Goal: Task Accomplishment & Management: Manage account settings

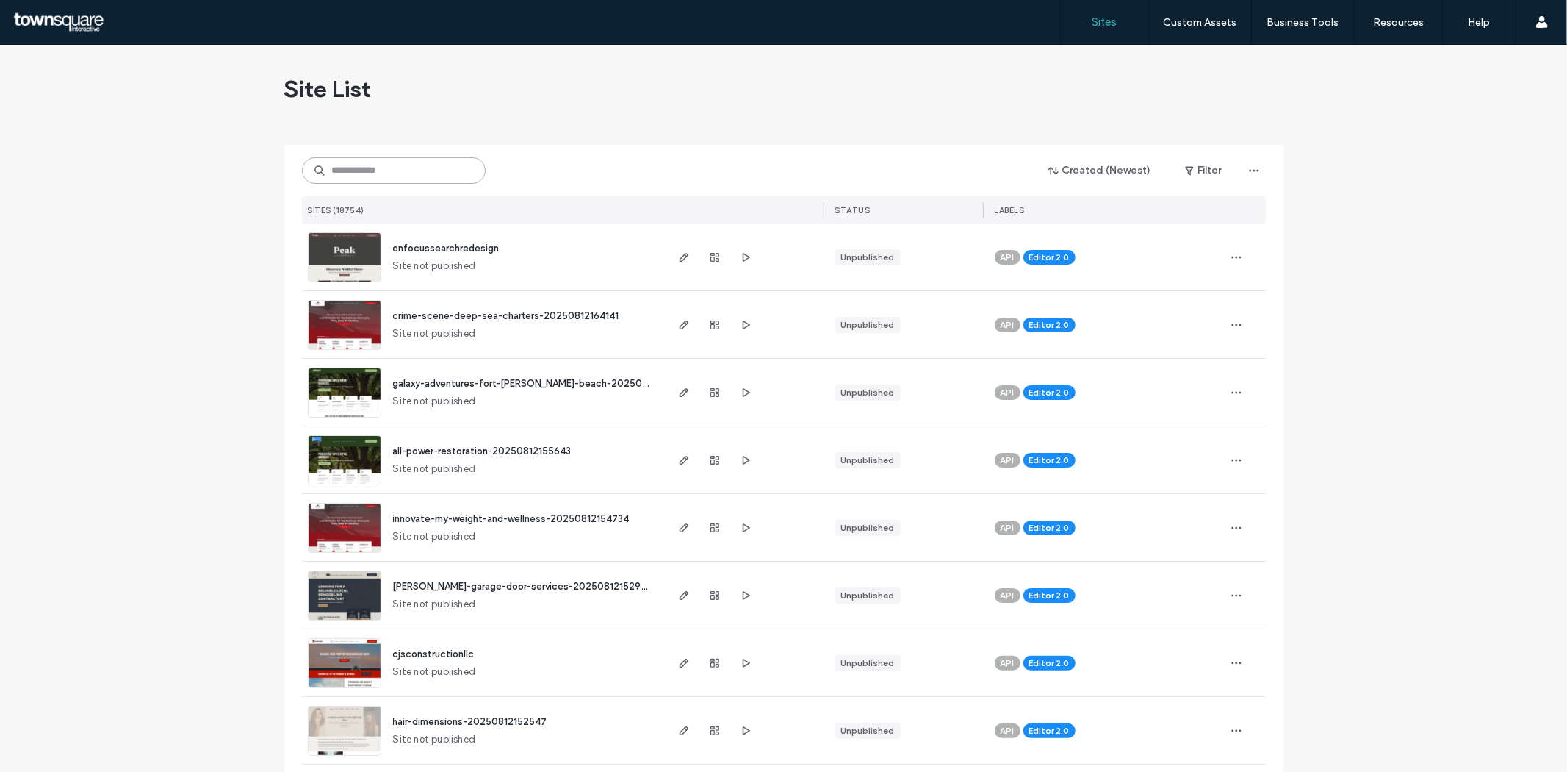
click at [339, 165] on input at bounding box center [394, 170] width 184 height 26
paste input "**********"
type input "**********"
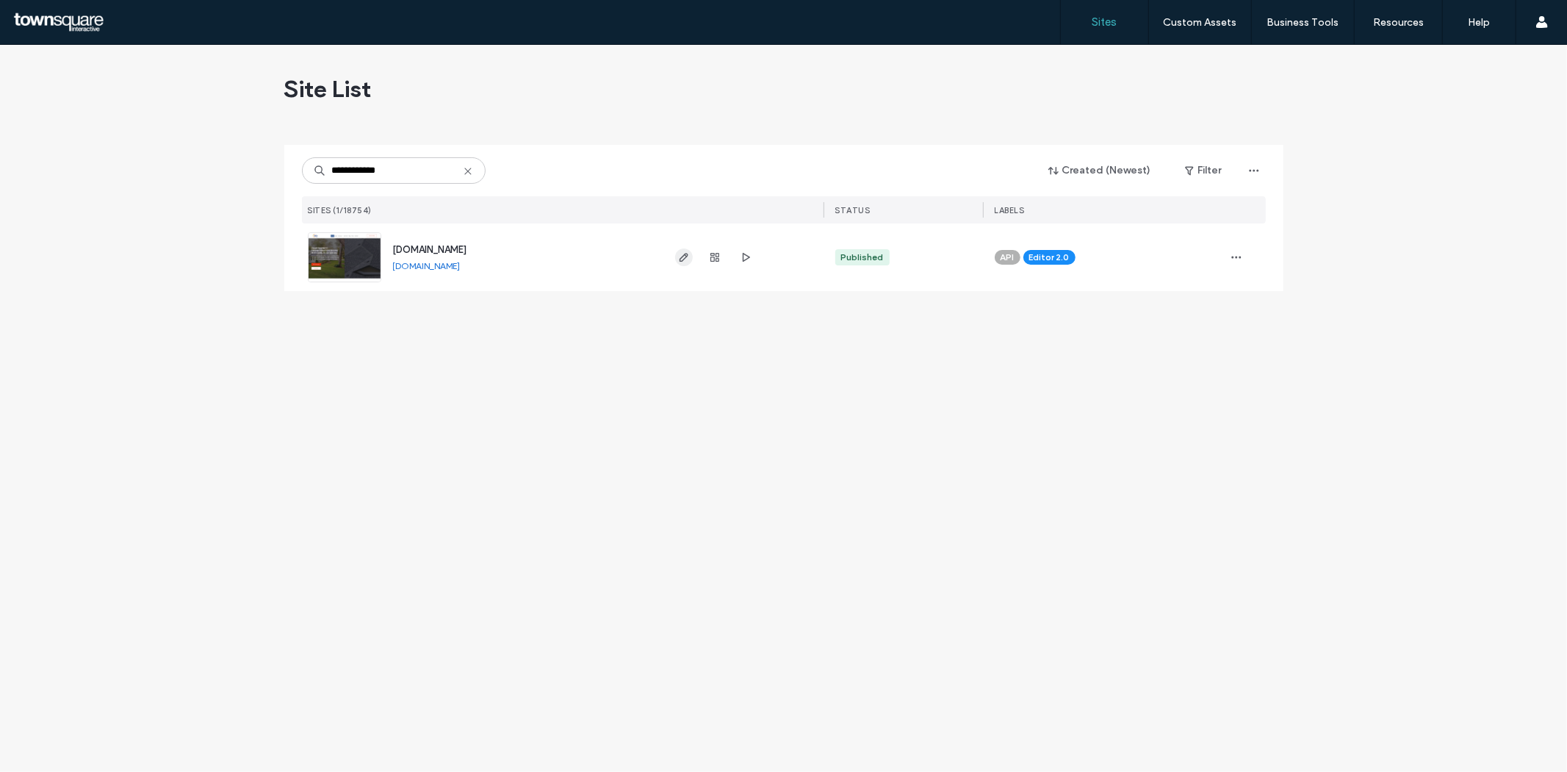
click at [685, 257] on use "button" at bounding box center [683, 257] width 9 height 9
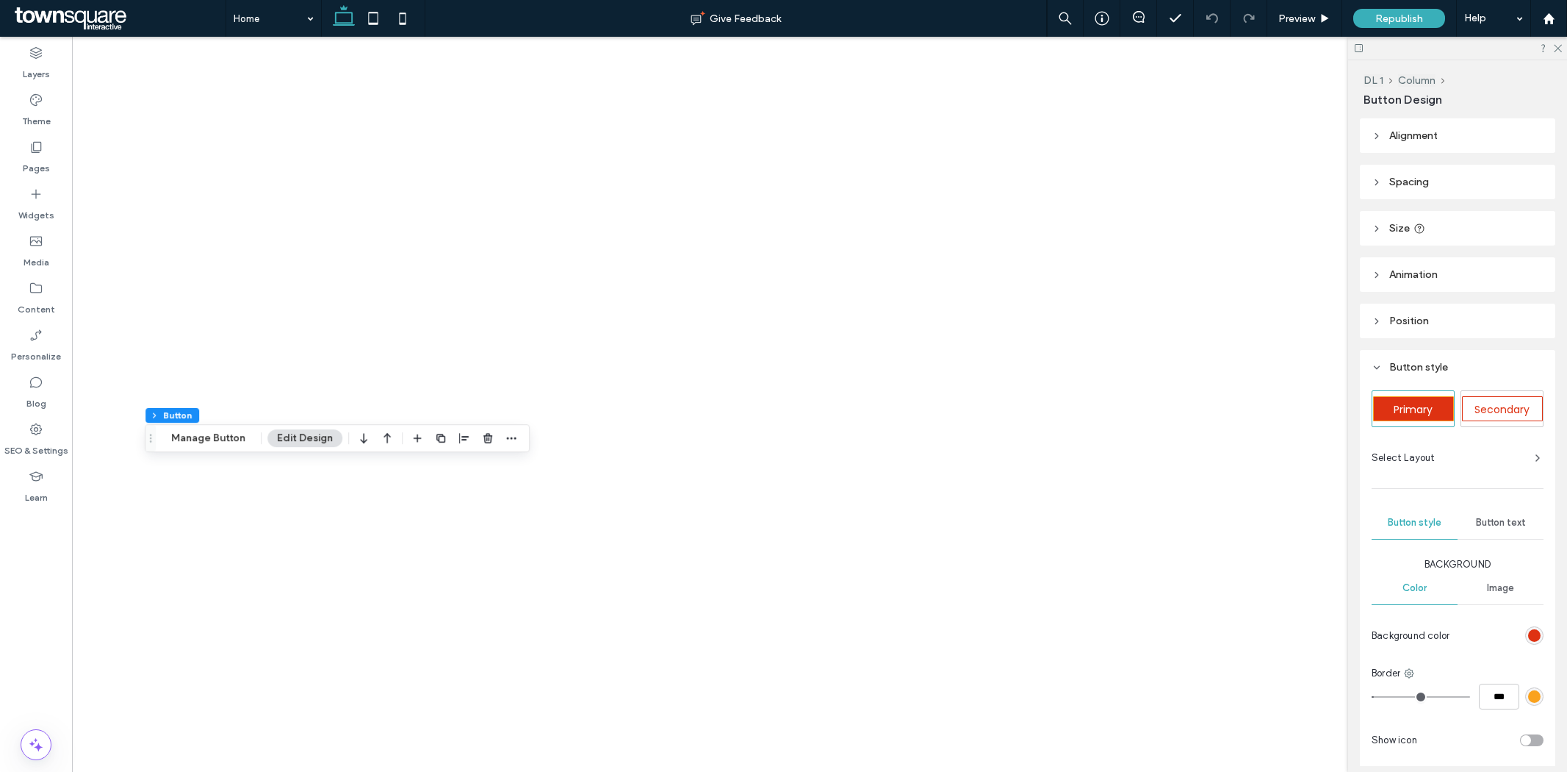
click at [1423, 276] on span "Animation" at bounding box center [1414, 274] width 48 height 12
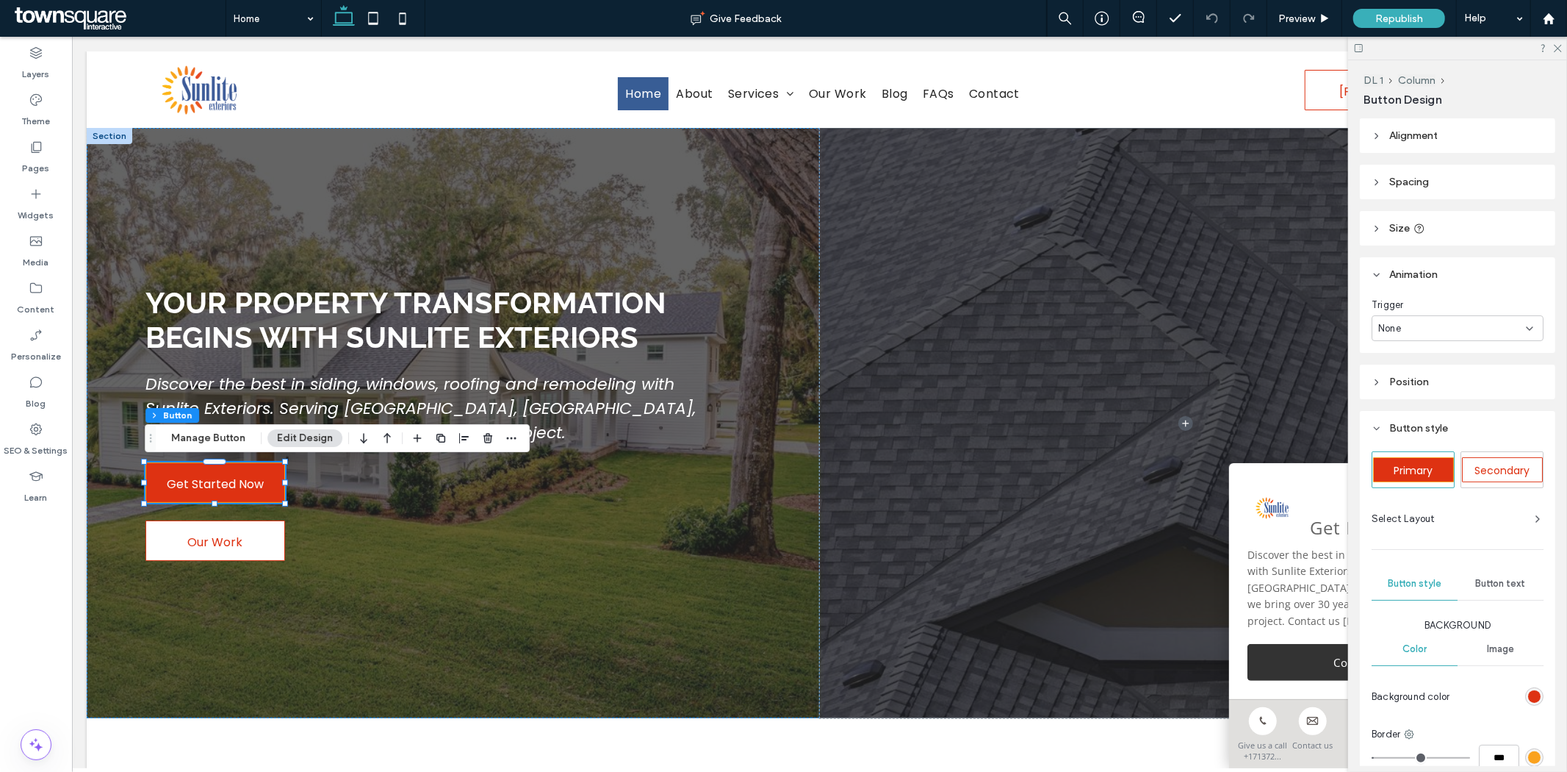
click at [1405, 339] on div "None" at bounding box center [1458, 328] width 172 height 26
click at [1397, 372] on span "Entrance" at bounding box center [1399, 379] width 41 height 15
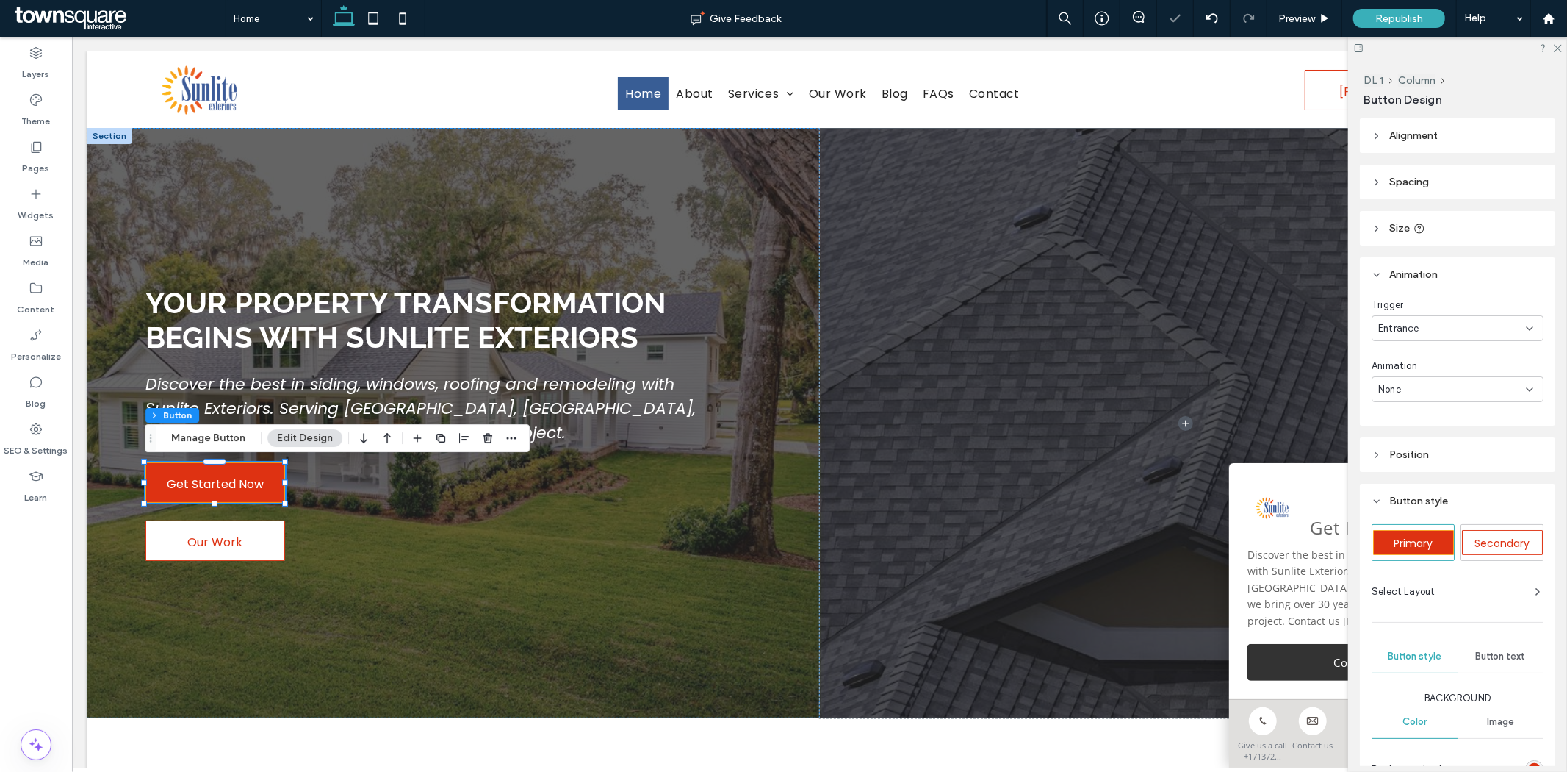
click at [1401, 384] on span "None" at bounding box center [1390, 389] width 23 height 15
click at [1408, 439] on span "Fade In" at bounding box center [1395, 440] width 33 height 15
type input "*"
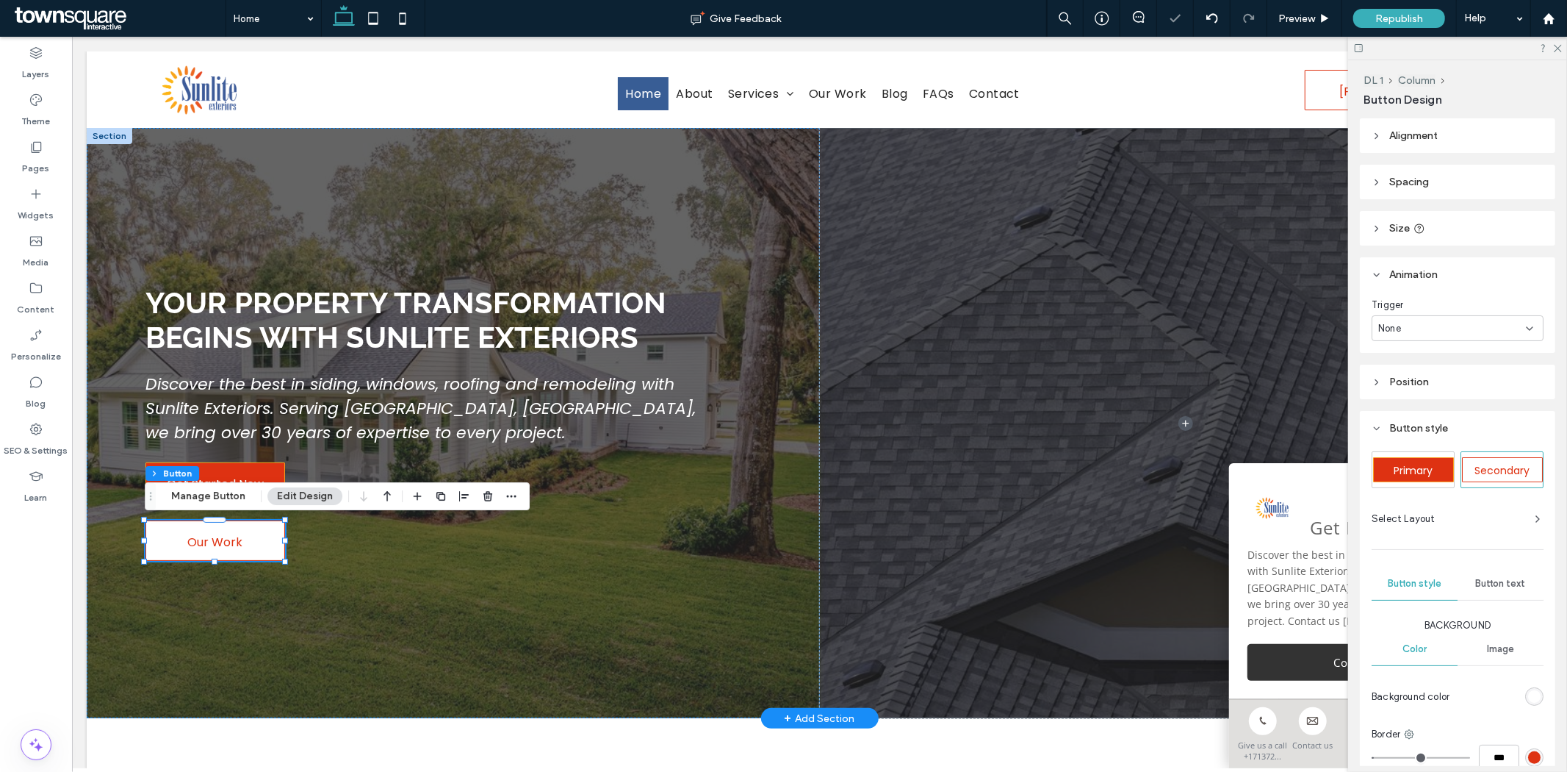
click at [1455, 321] on div "None" at bounding box center [1453, 328] width 148 height 15
click at [1406, 368] on div "Entrance" at bounding box center [1454, 379] width 162 height 26
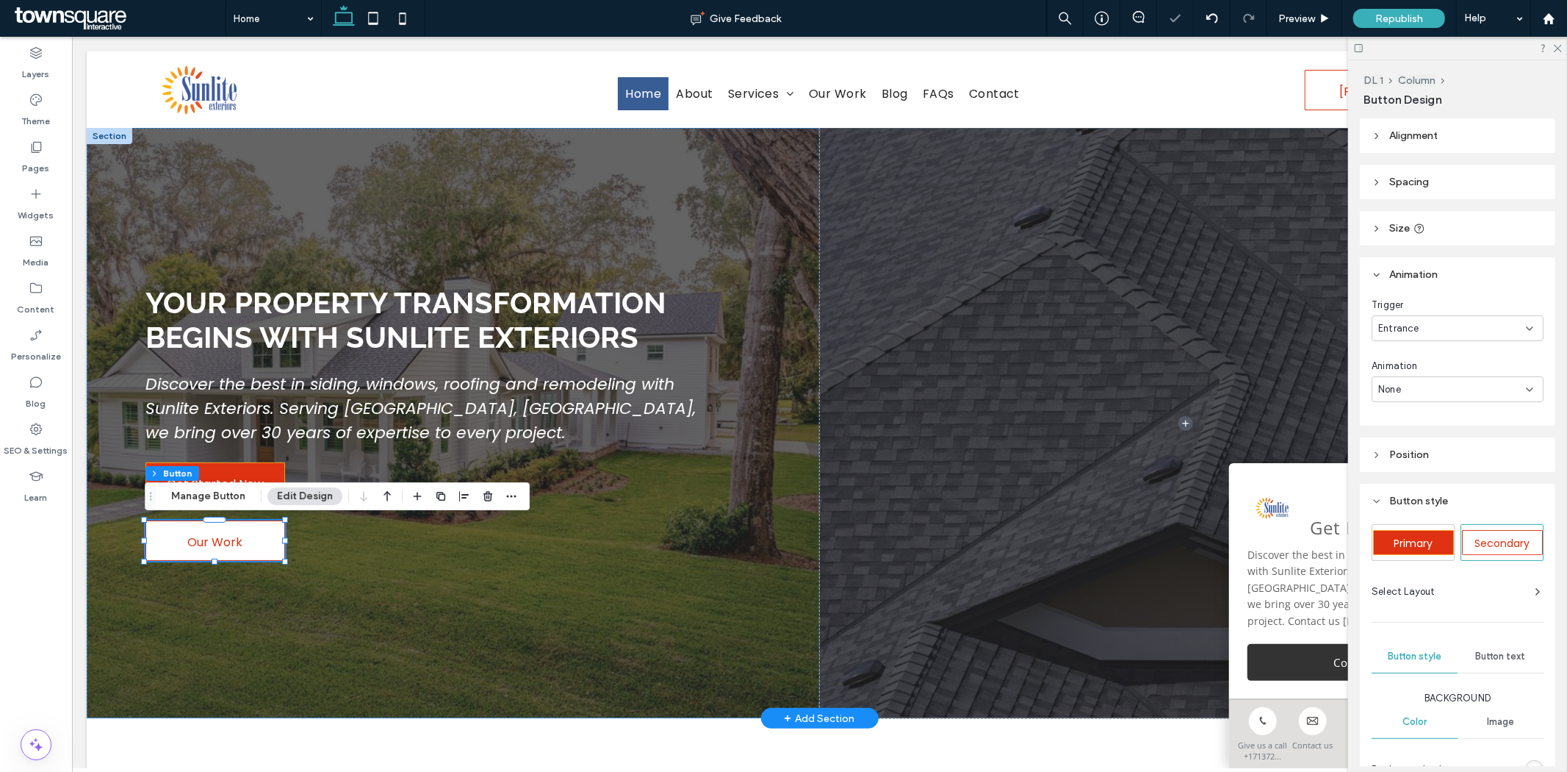
click at [1415, 387] on div "None" at bounding box center [1453, 389] width 148 height 15
click at [1406, 431] on div "Fade In" at bounding box center [1454, 441] width 162 height 26
type input "*"
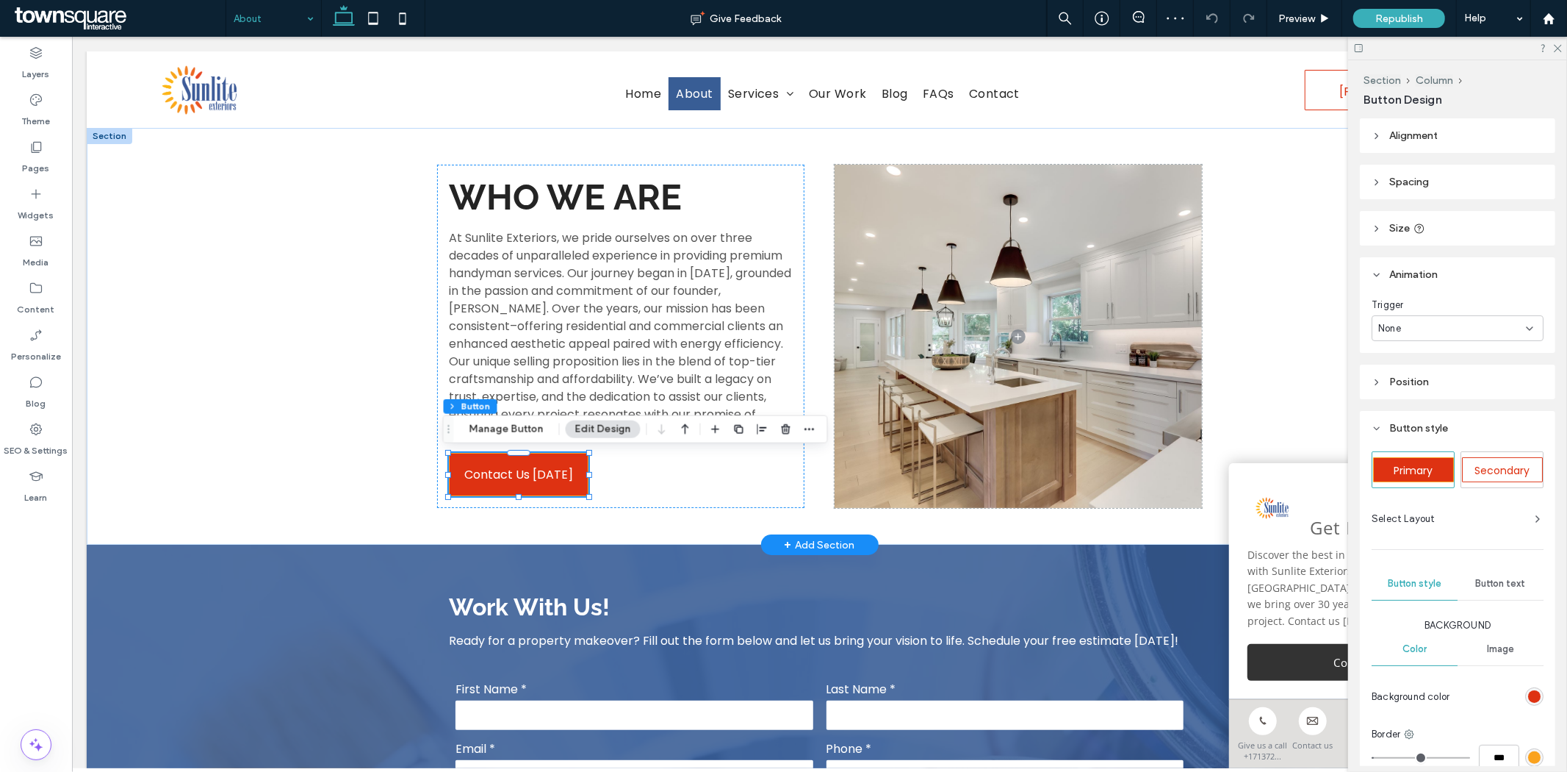
click at [1412, 265] on header "Animation" at bounding box center [1457, 274] width 195 height 35
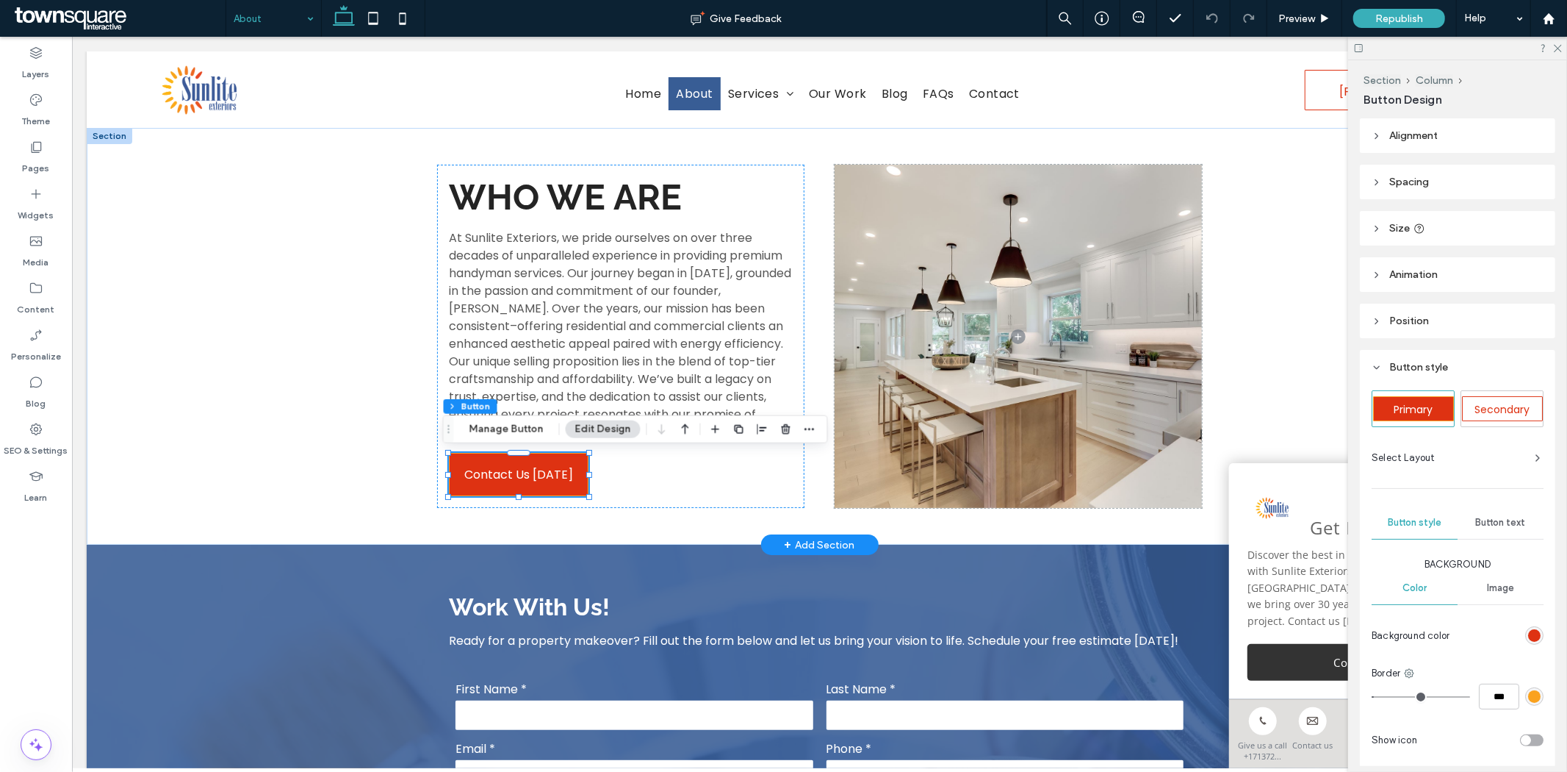
click at [1412, 265] on header "Animation" at bounding box center [1457, 274] width 195 height 35
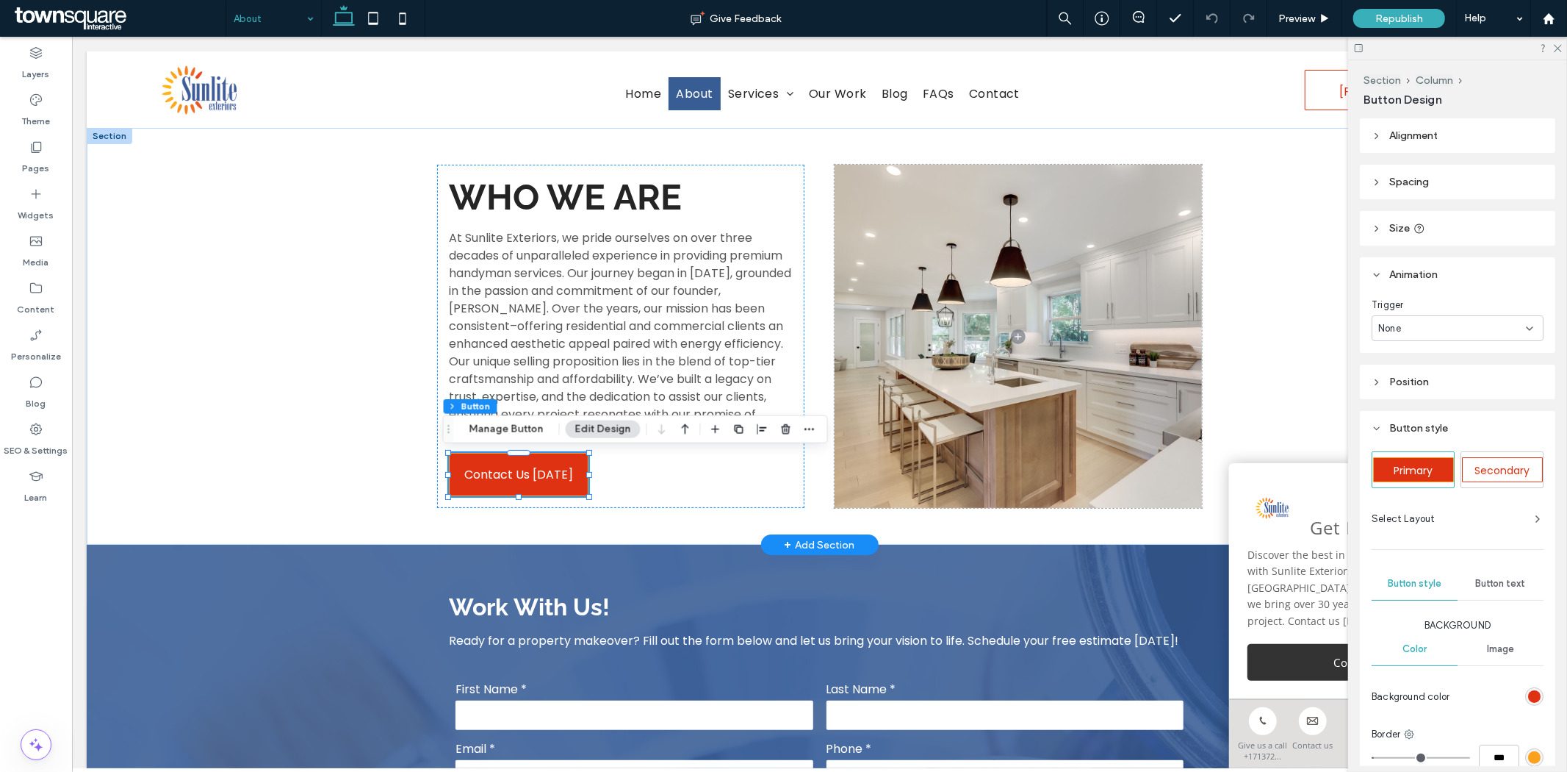
click at [1396, 328] on span "None" at bounding box center [1390, 328] width 23 height 15
click at [1406, 376] on span "Entrance" at bounding box center [1399, 379] width 41 height 15
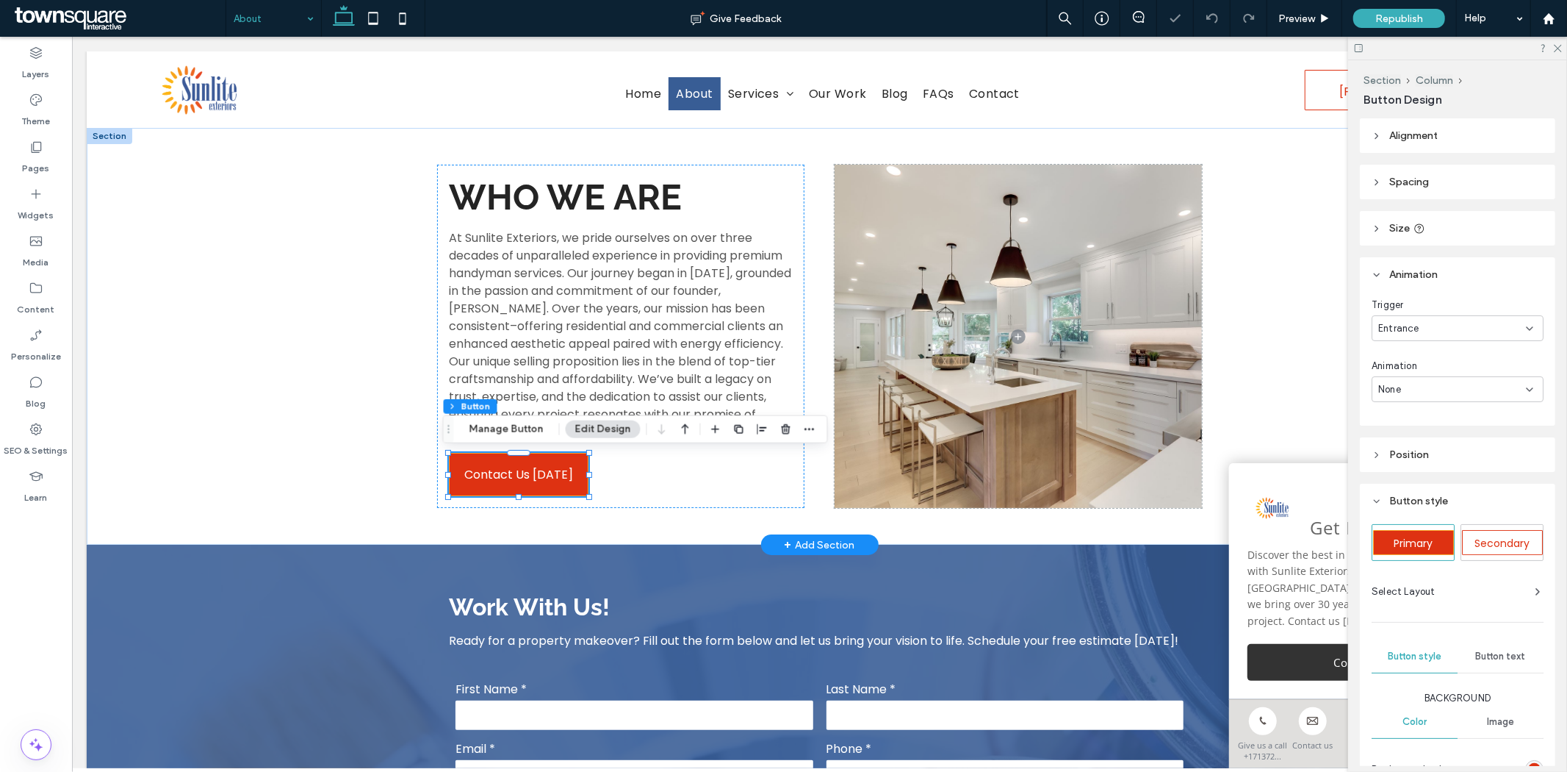
click at [1404, 385] on div "None" at bounding box center [1453, 389] width 148 height 15
click at [1384, 439] on span "Fade In" at bounding box center [1395, 440] width 33 height 15
type input "*"
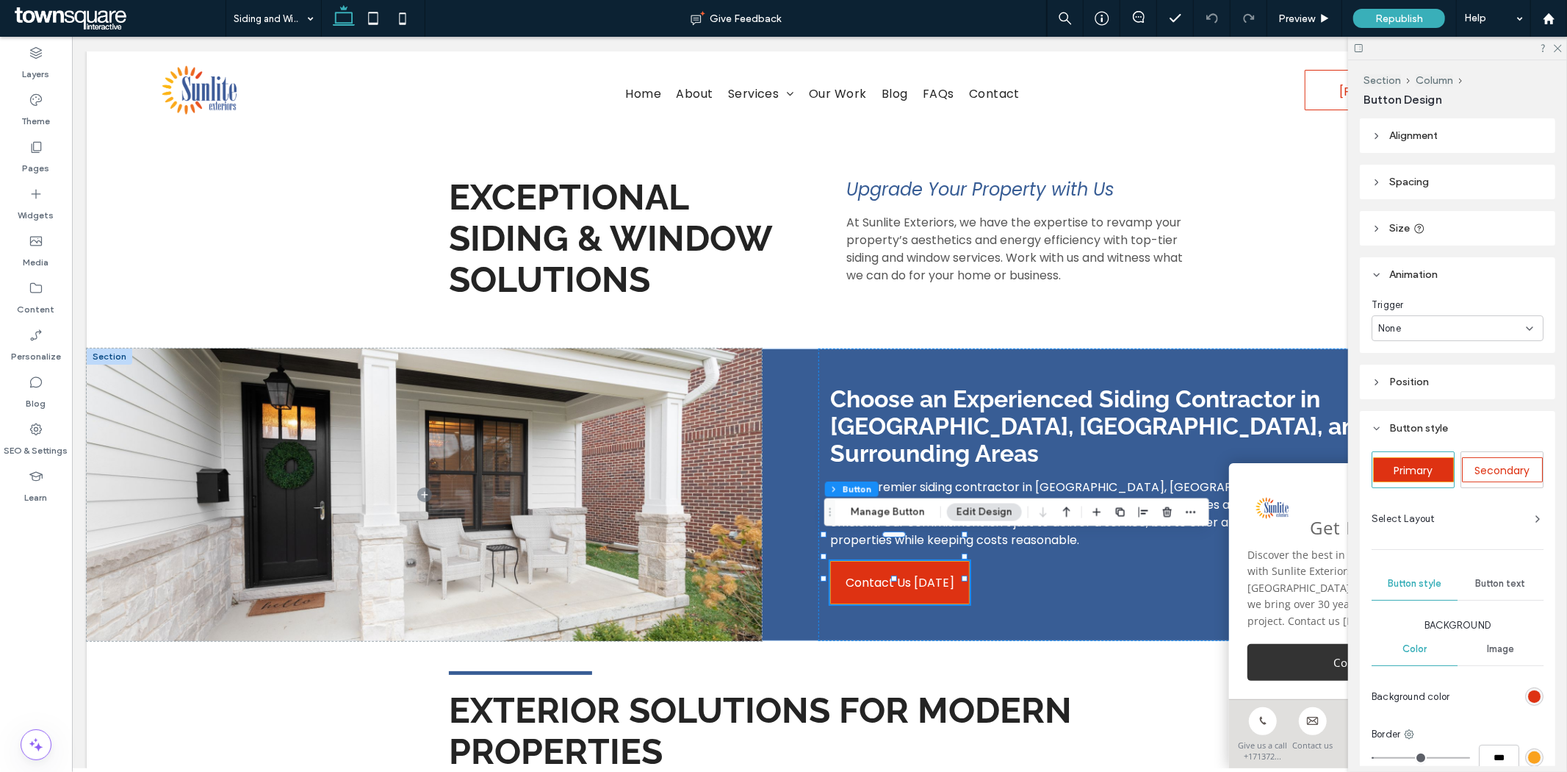
click at [1474, 321] on div "None" at bounding box center [1453, 328] width 148 height 15
click at [1424, 380] on div "Entrance" at bounding box center [1454, 379] width 162 height 26
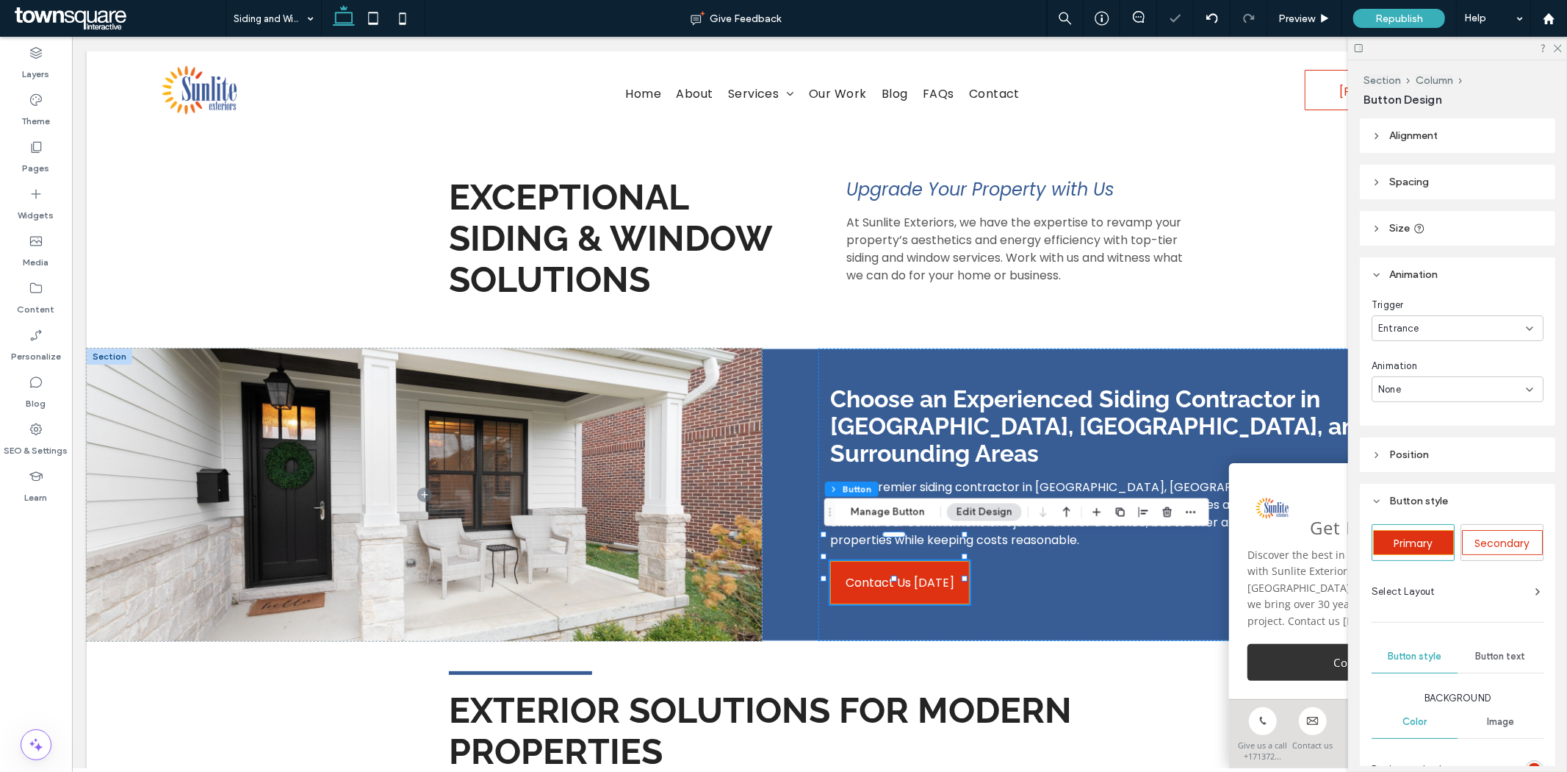
click at [1440, 384] on div "None" at bounding box center [1453, 389] width 148 height 15
click at [1423, 437] on div "Fade In" at bounding box center [1454, 441] width 162 height 26
type input "*"
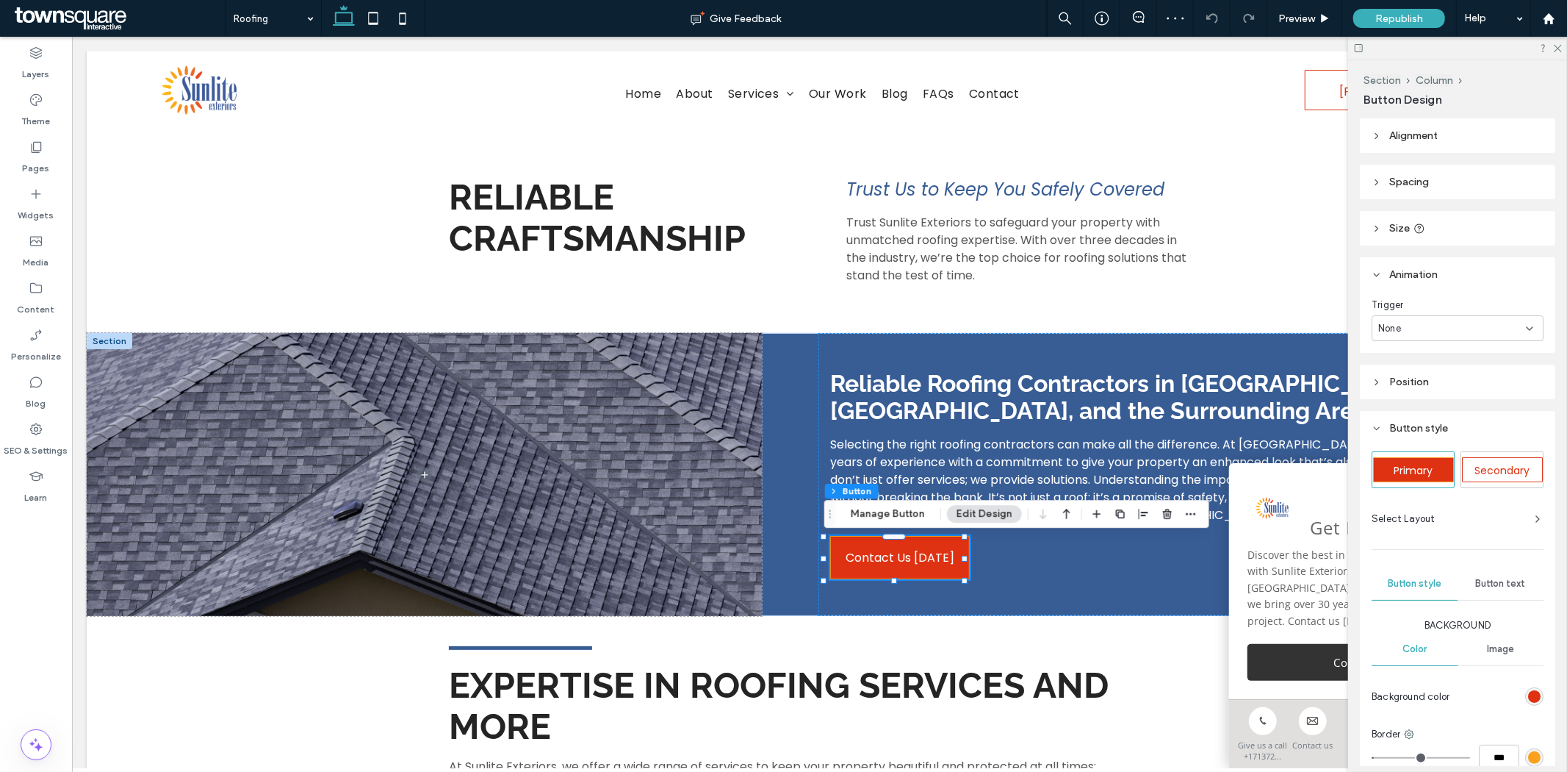
click at [1501, 323] on div "None" at bounding box center [1453, 328] width 148 height 15
click at [1443, 373] on div "Entrance" at bounding box center [1454, 379] width 162 height 26
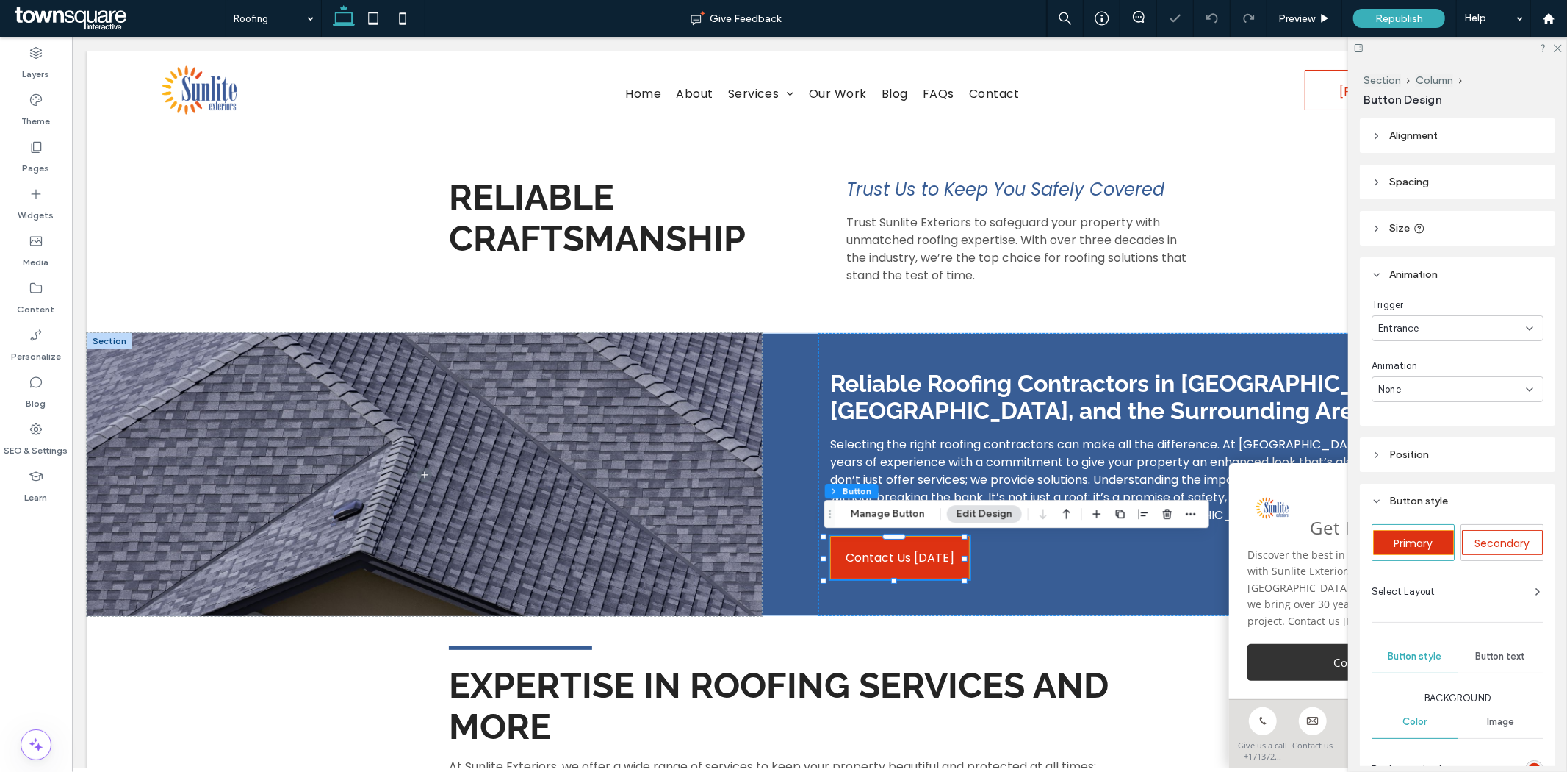
click at [1429, 390] on div "None" at bounding box center [1453, 389] width 148 height 15
click at [1404, 434] on span "Fade In" at bounding box center [1395, 440] width 33 height 15
type input "*"
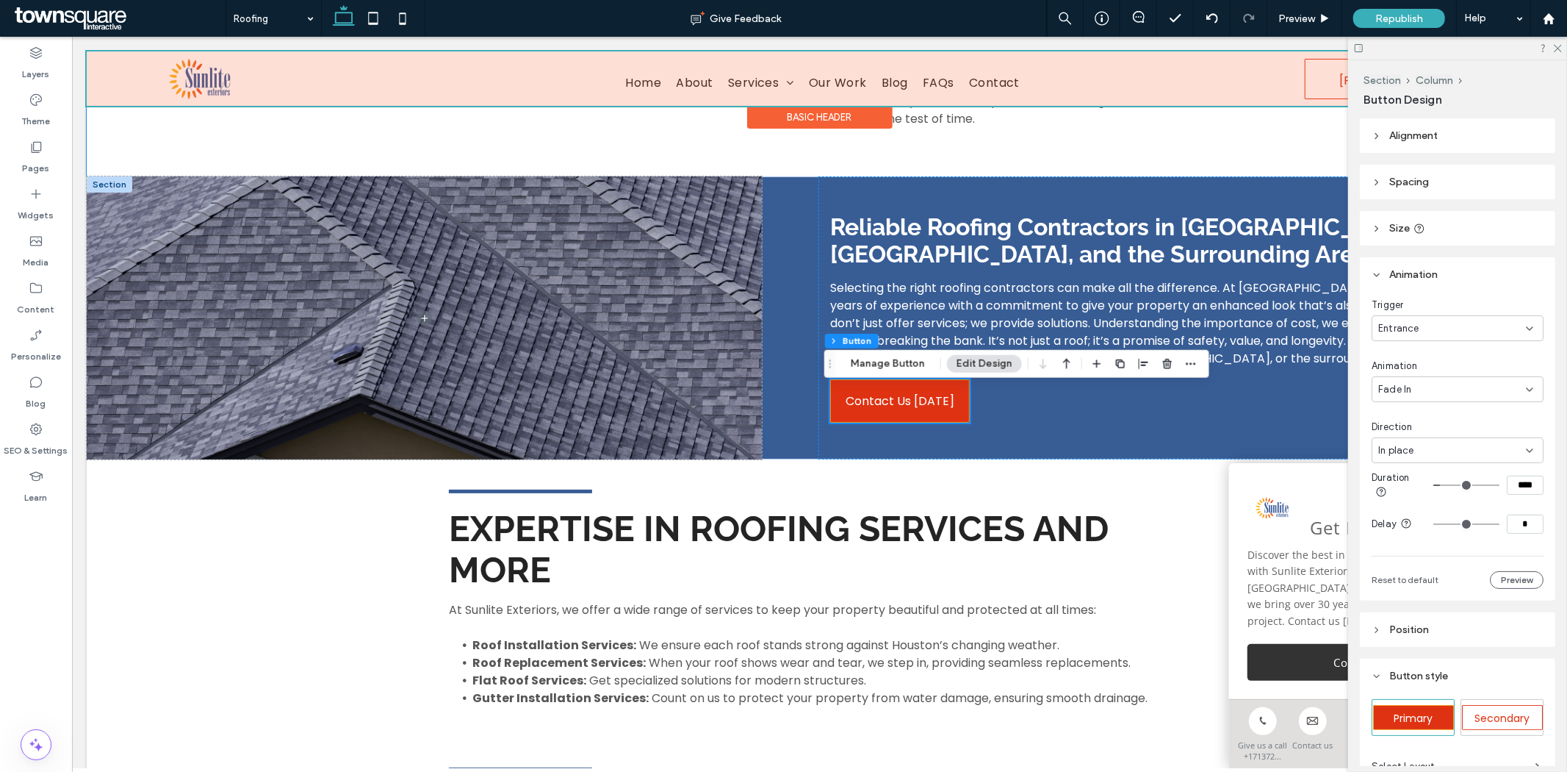
scroll to position [141, 0]
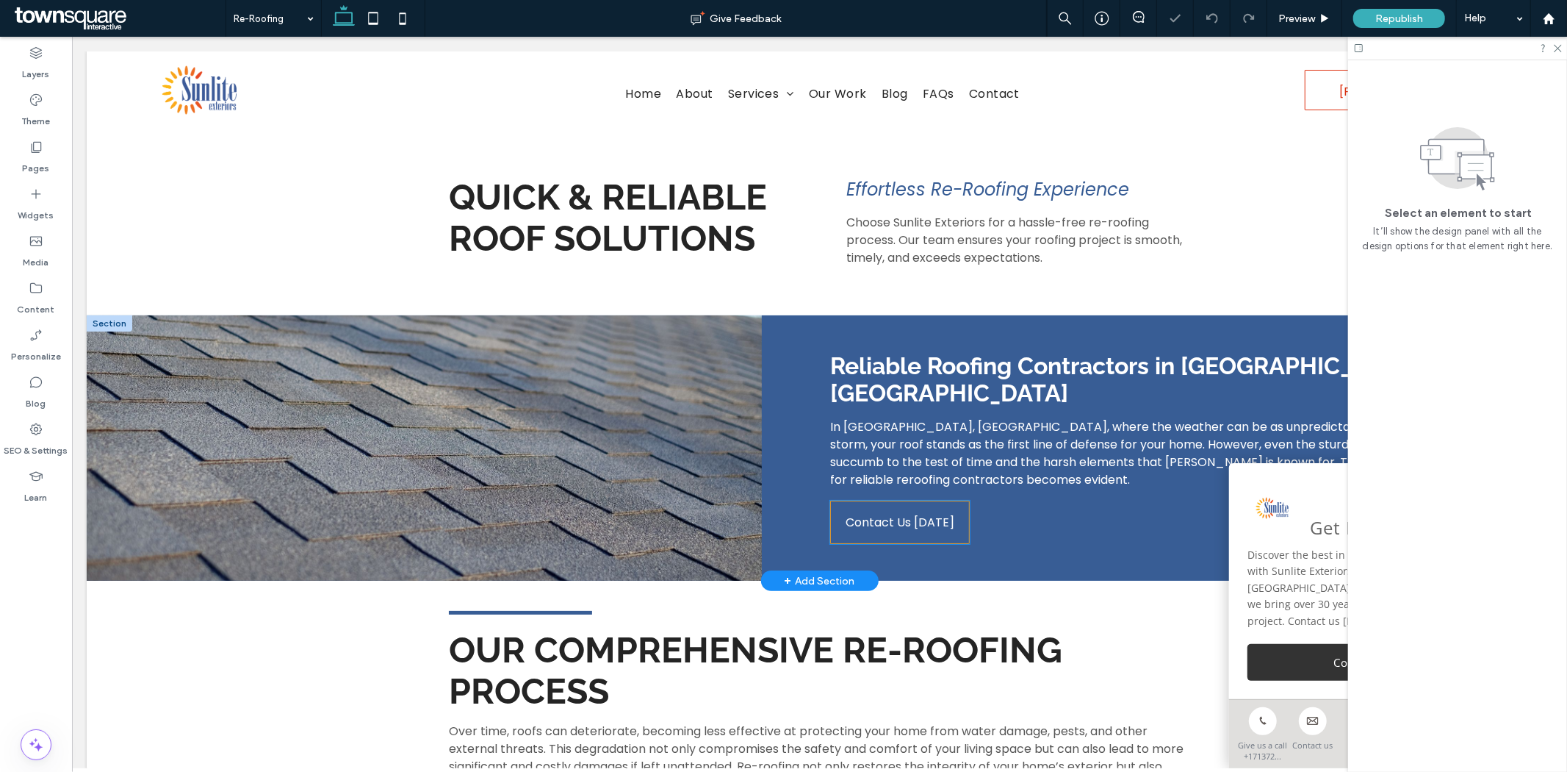
click at [916, 500] on span "Contact Us [DATE]" at bounding box center [899, 521] width 109 height 42
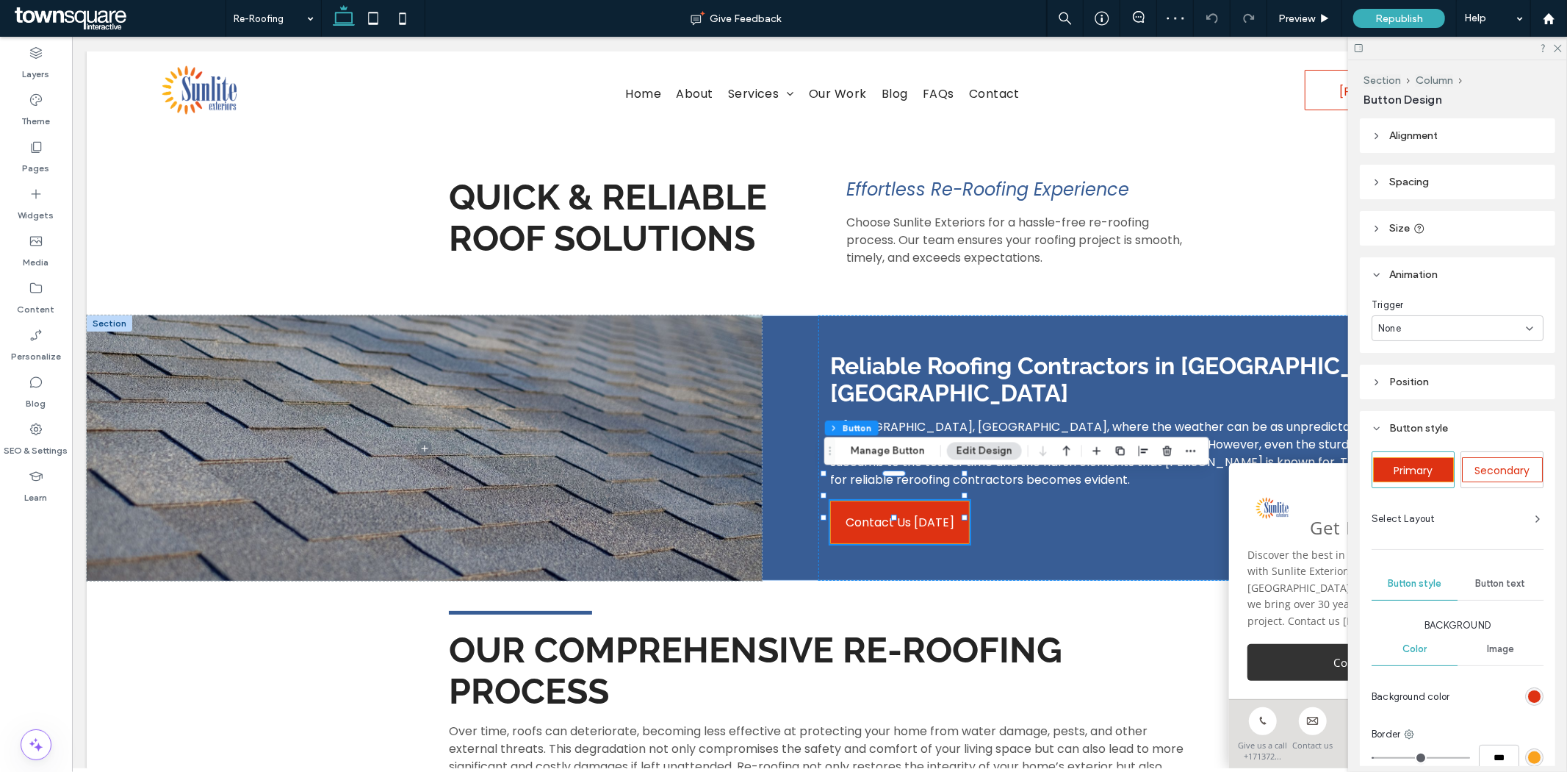
click at [1435, 321] on div "None" at bounding box center [1453, 328] width 148 height 15
click at [1401, 373] on span "Entrance" at bounding box center [1399, 379] width 41 height 15
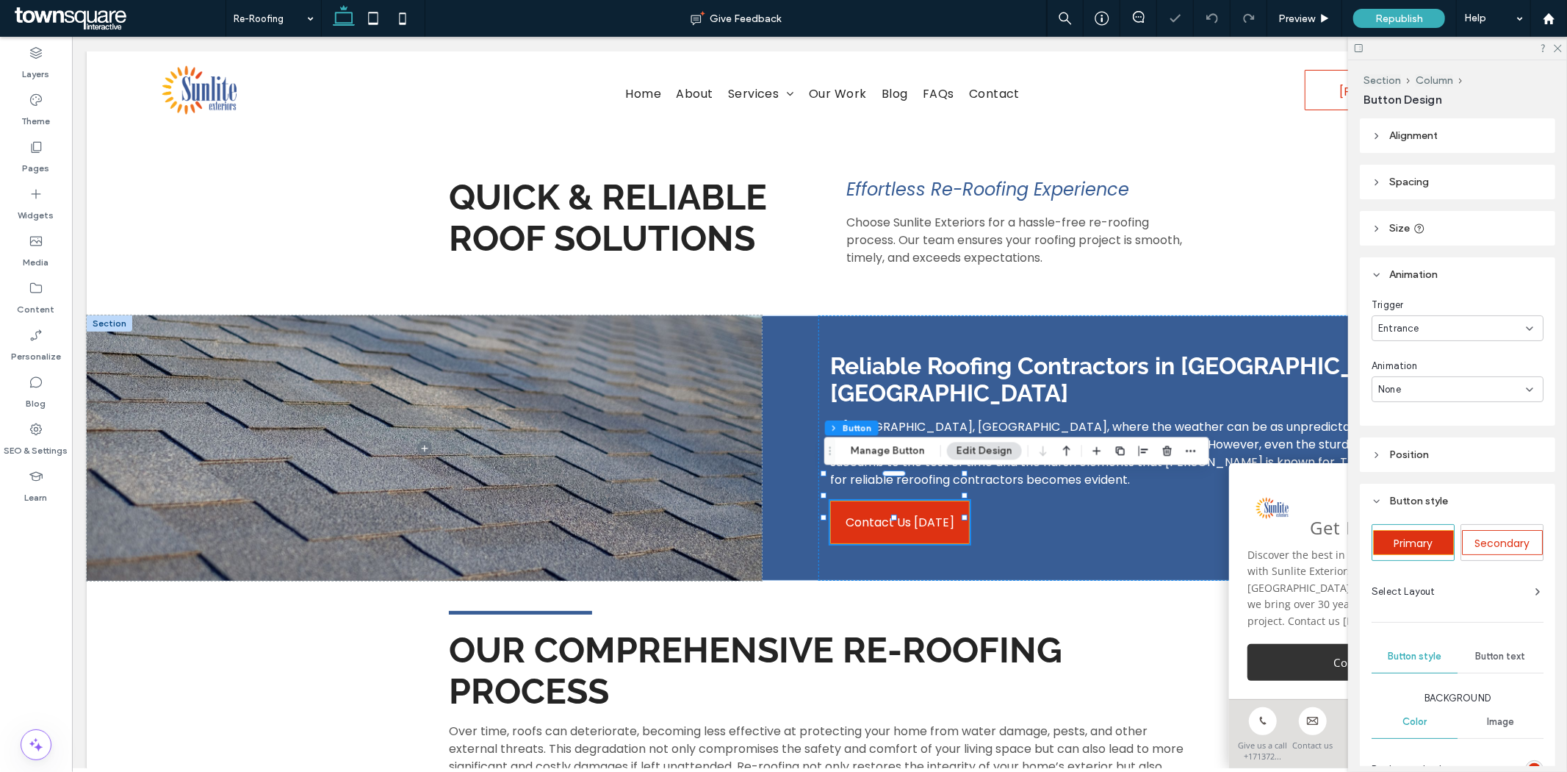
click at [1412, 378] on div "None" at bounding box center [1458, 389] width 172 height 26
click at [1400, 434] on span "Fade In" at bounding box center [1395, 440] width 33 height 15
type input "*"
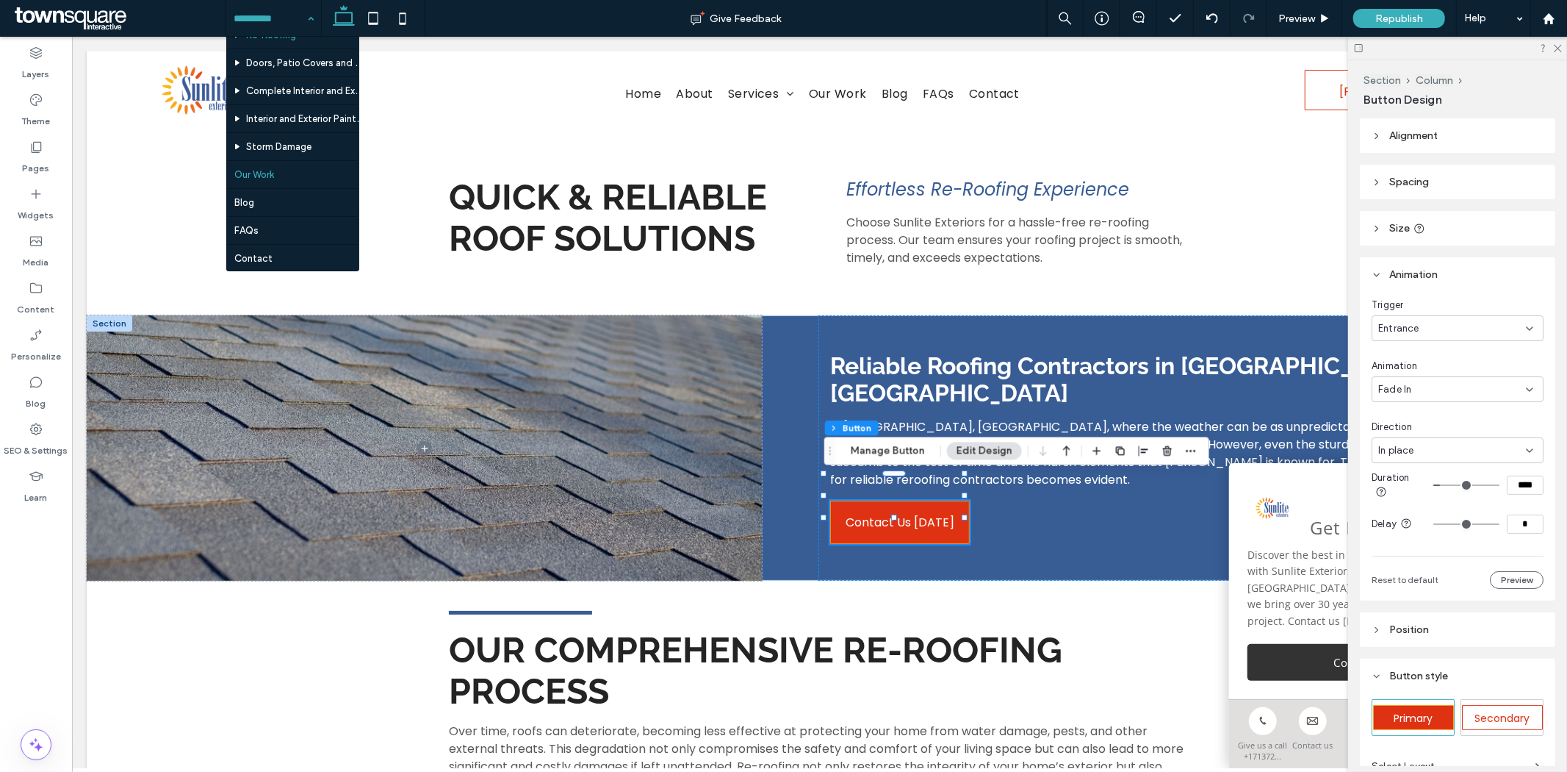
scroll to position [133, 0]
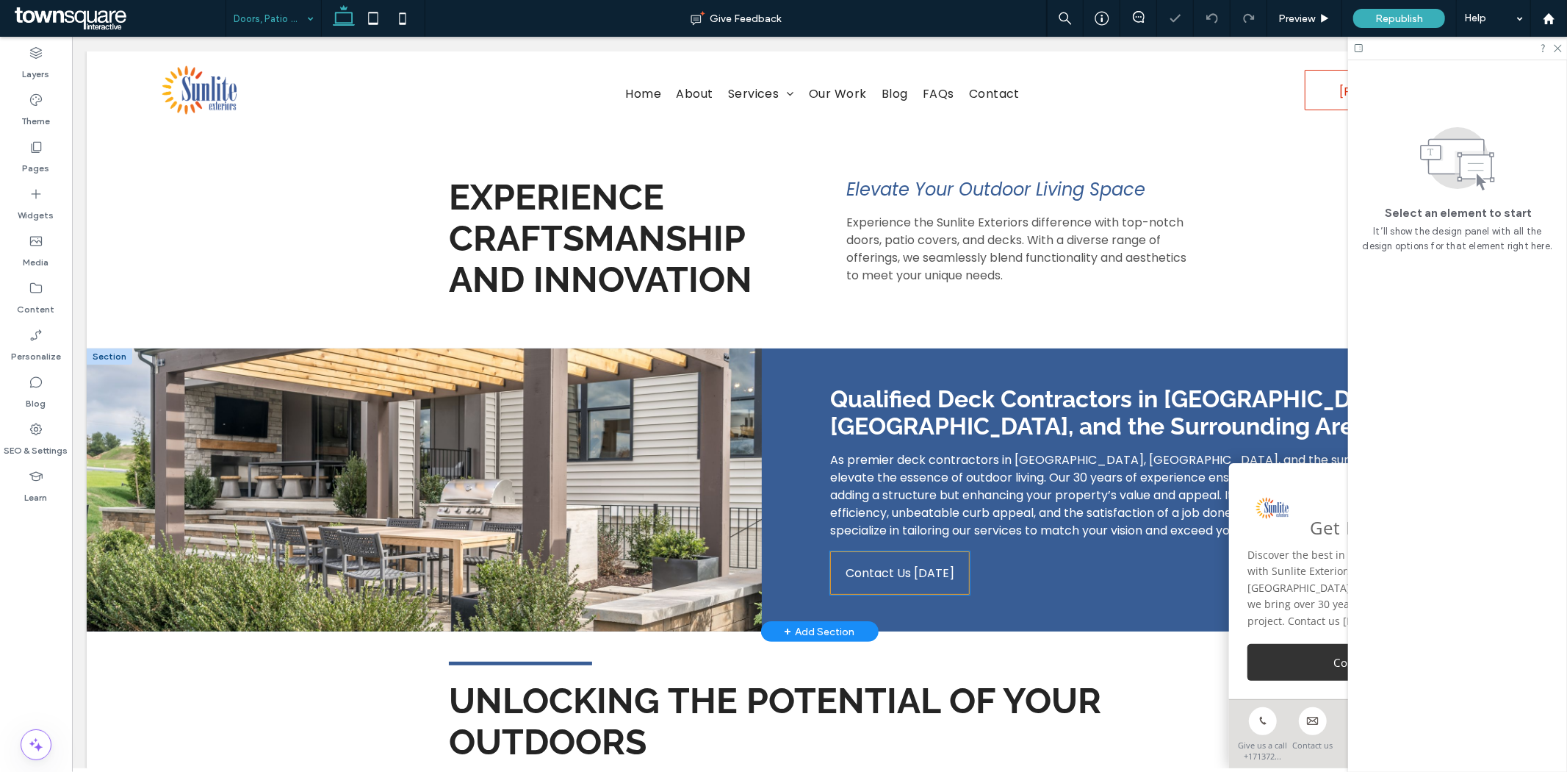
click at [854, 569] on span "Contact Us [DATE]" at bounding box center [899, 572] width 109 height 42
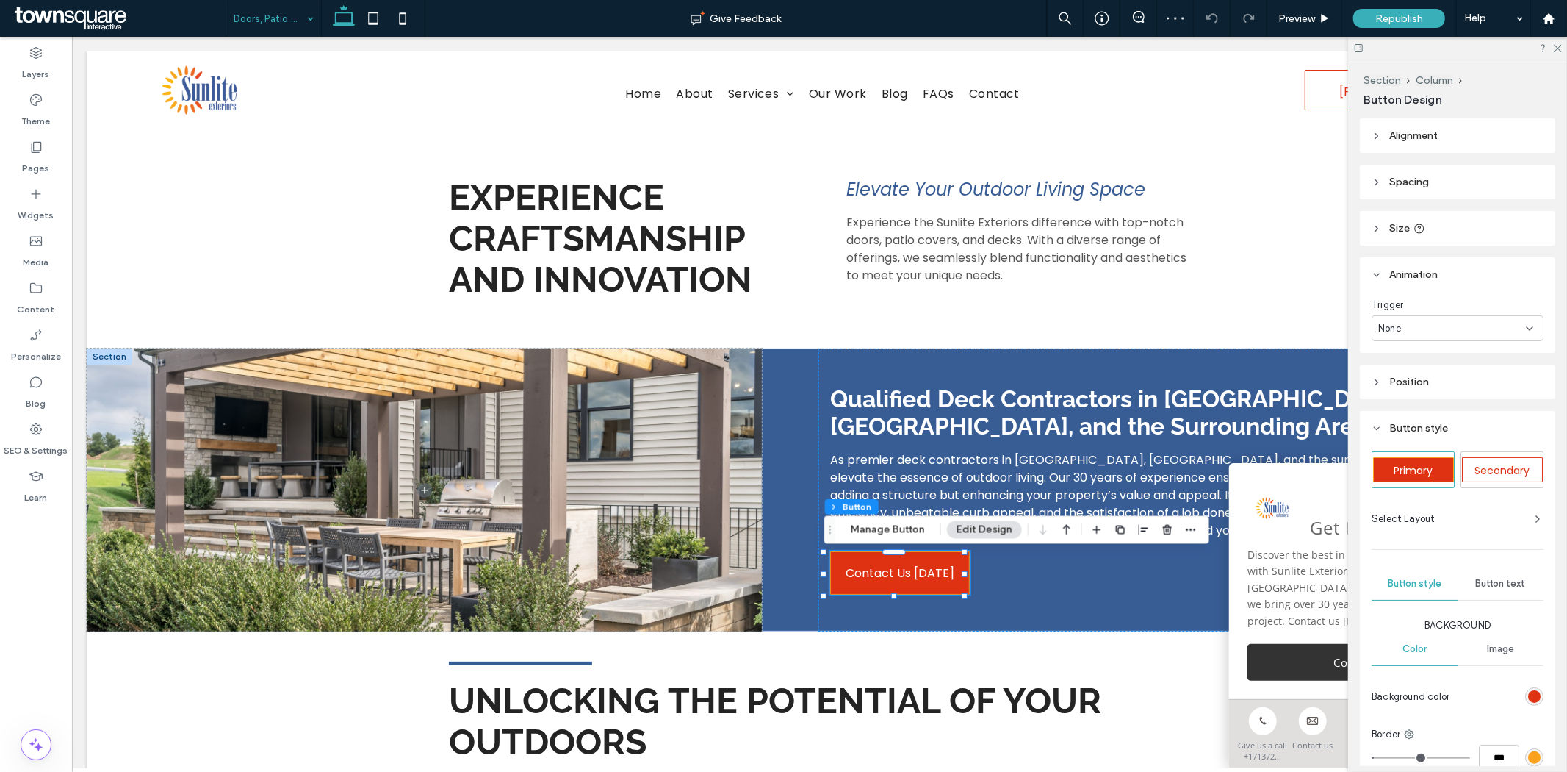
click at [1418, 325] on div "None" at bounding box center [1453, 328] width 148 height 15
click at [1415, 377] on span "Entrance" at bounding box center [1399, 379] width 41 height 15
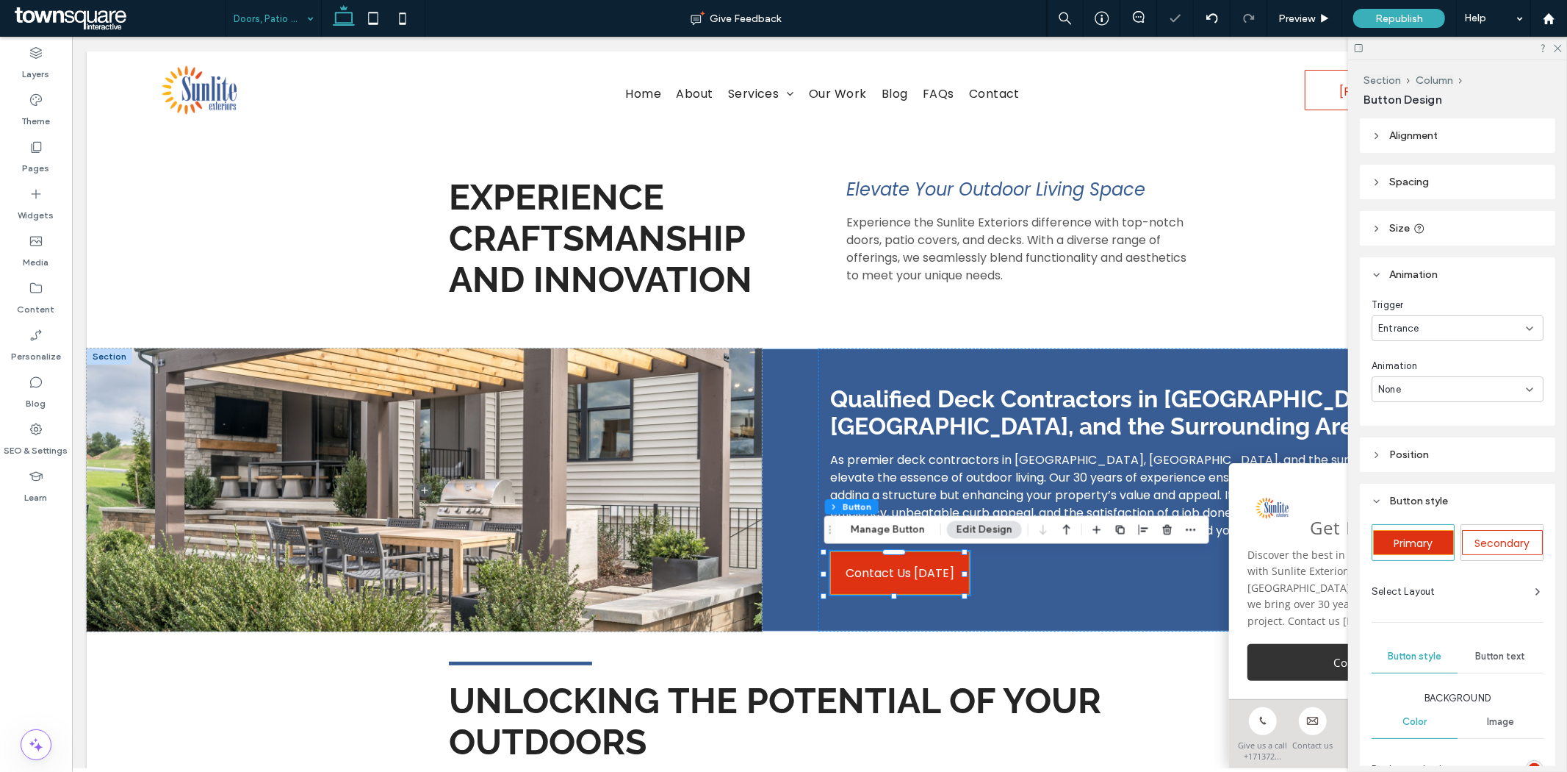
click at [1406, 392] on div "None" at bounding box center [1453, 389] width 148 height 15
drag, startPoint x: 1404, startPoint y: 437, endPoint x: 964, endPoint y: 309, distance: 458.6
click at [1404, 437] on span "Fade In" at bounding box center [1395, 440] width 33 height 15
type input "*"
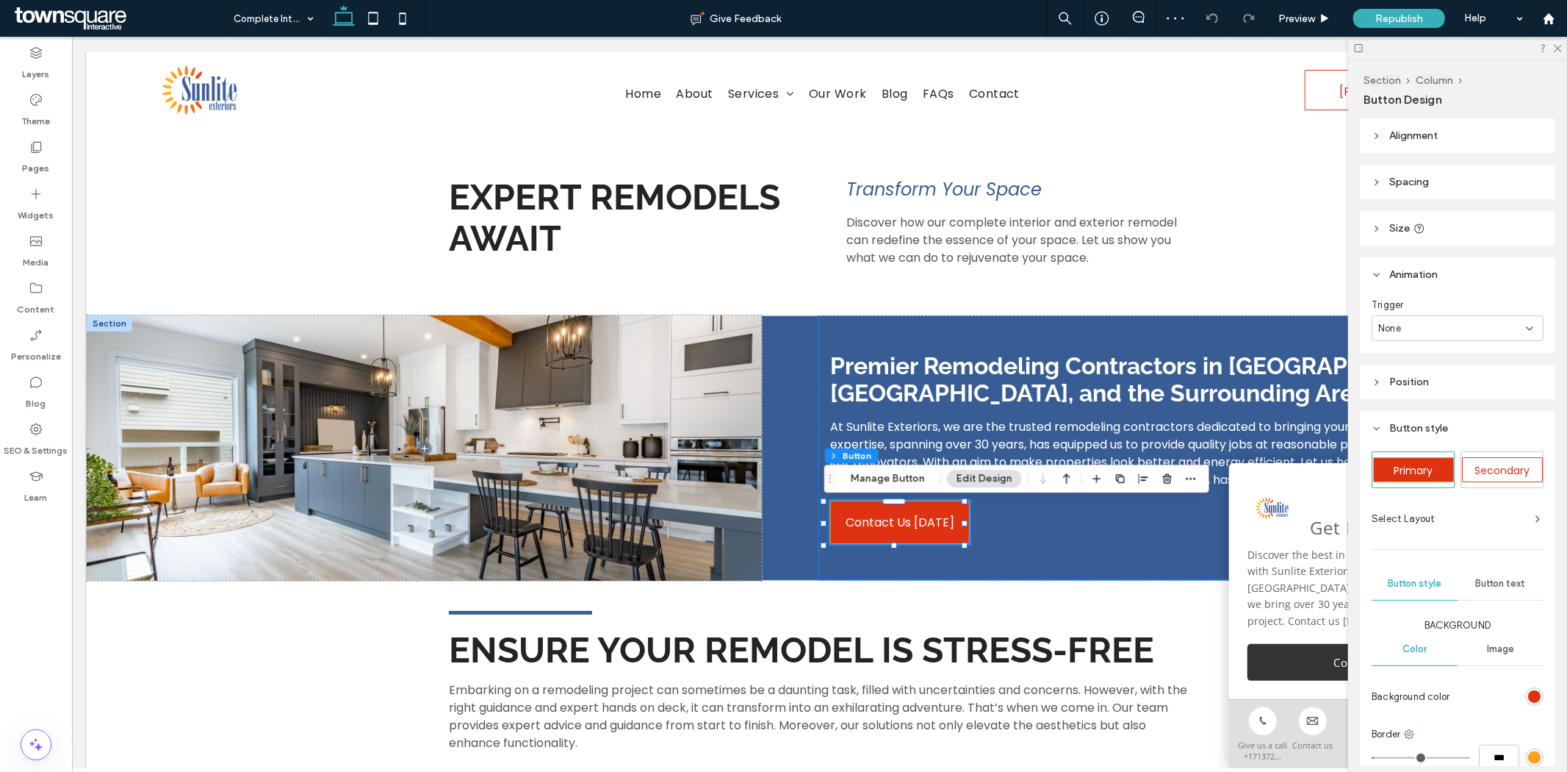
click at [1429, 321] on div "None" at bounding box center [1453, 328] width 148 height 15
click at [1422, 381] on div "Entrance" at bounding box center [1454, 379] width 162 height 26
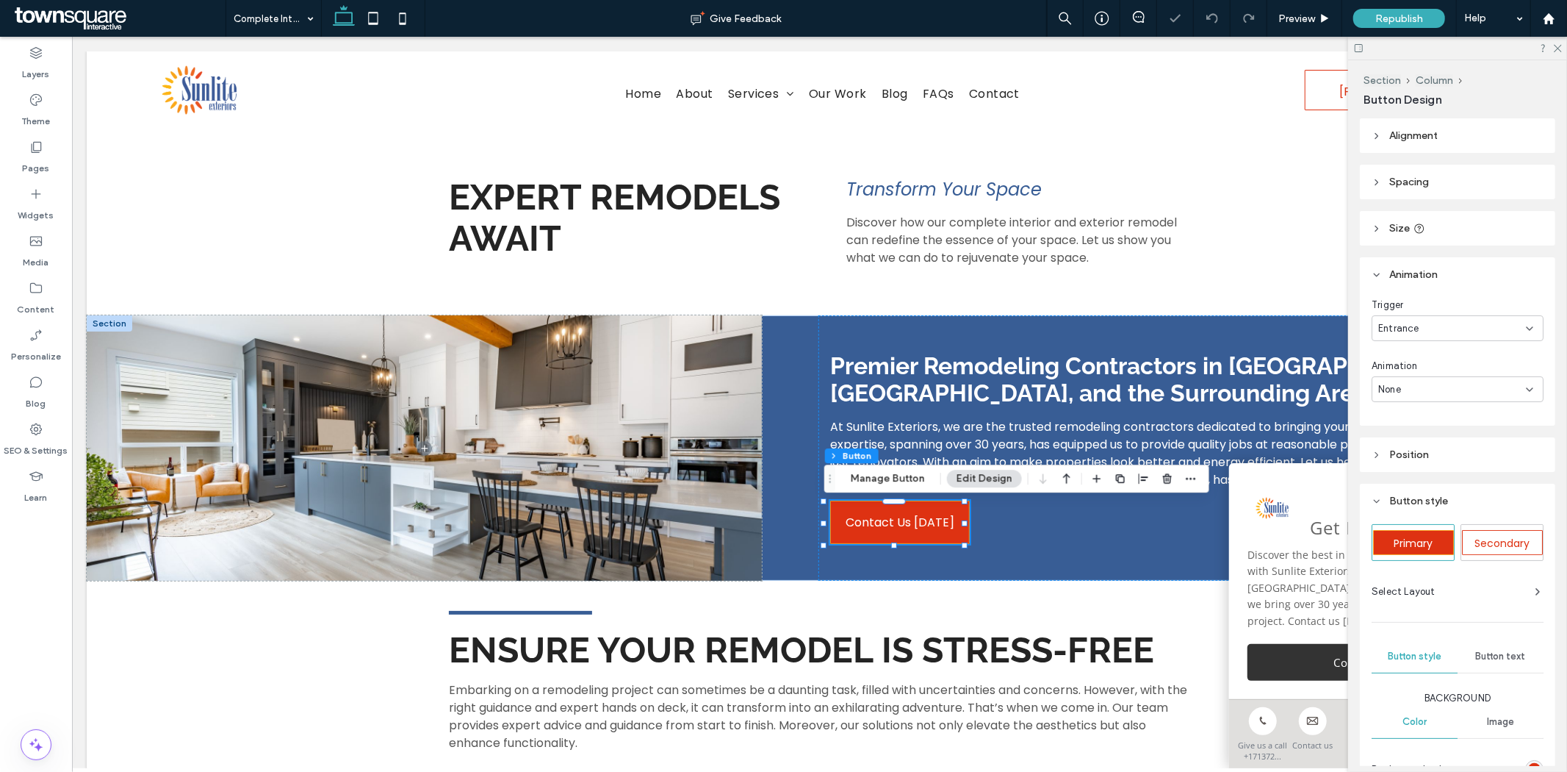
click at [1415, 386] on div "None" at bounding box center [1453, 389] width 148 height 15
click at [1414, 432] on div "Fade In" at bounding box center [1454, 441] width 162 height 26
type input "*"
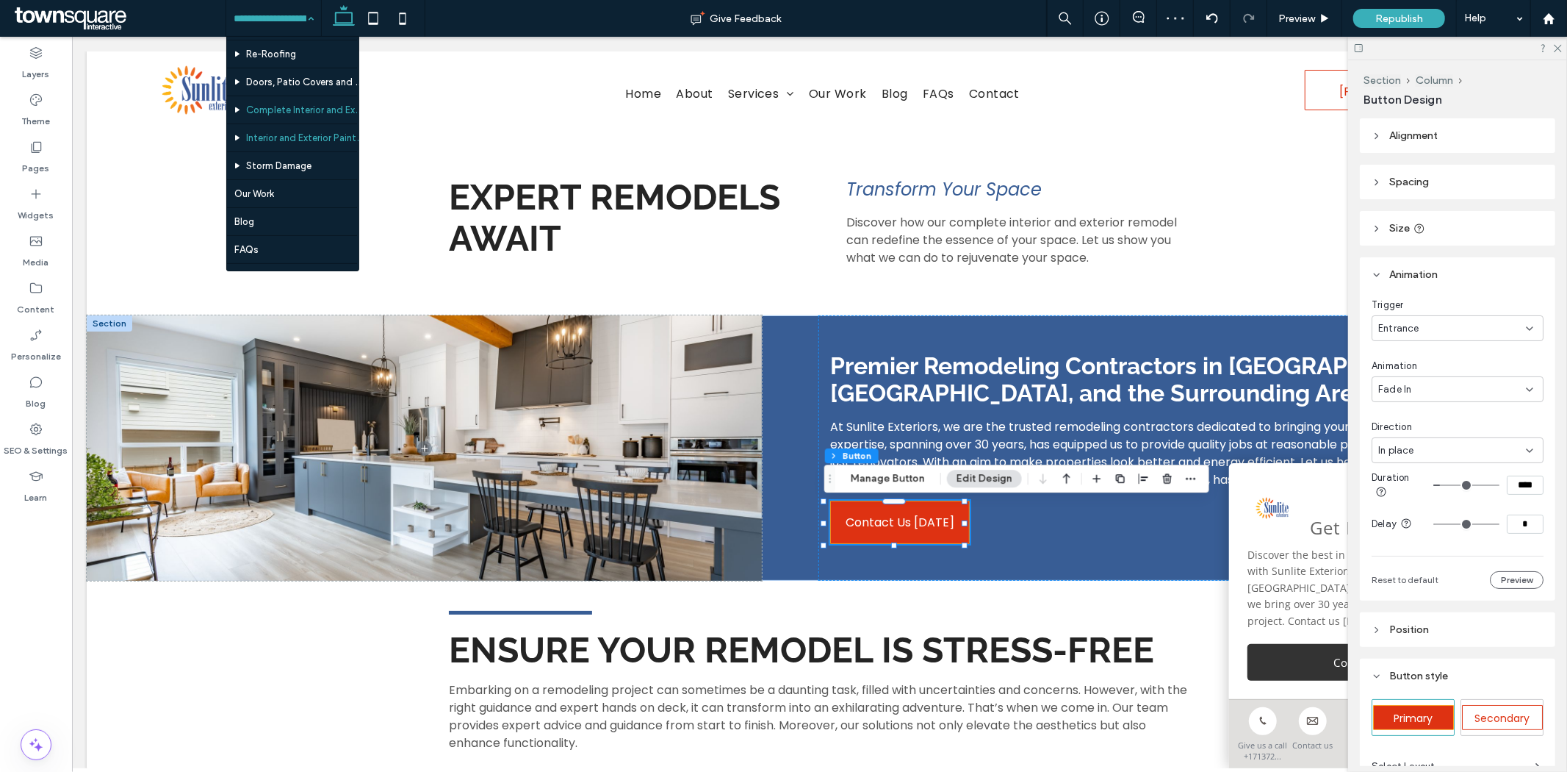
scroll to position [133, 0]
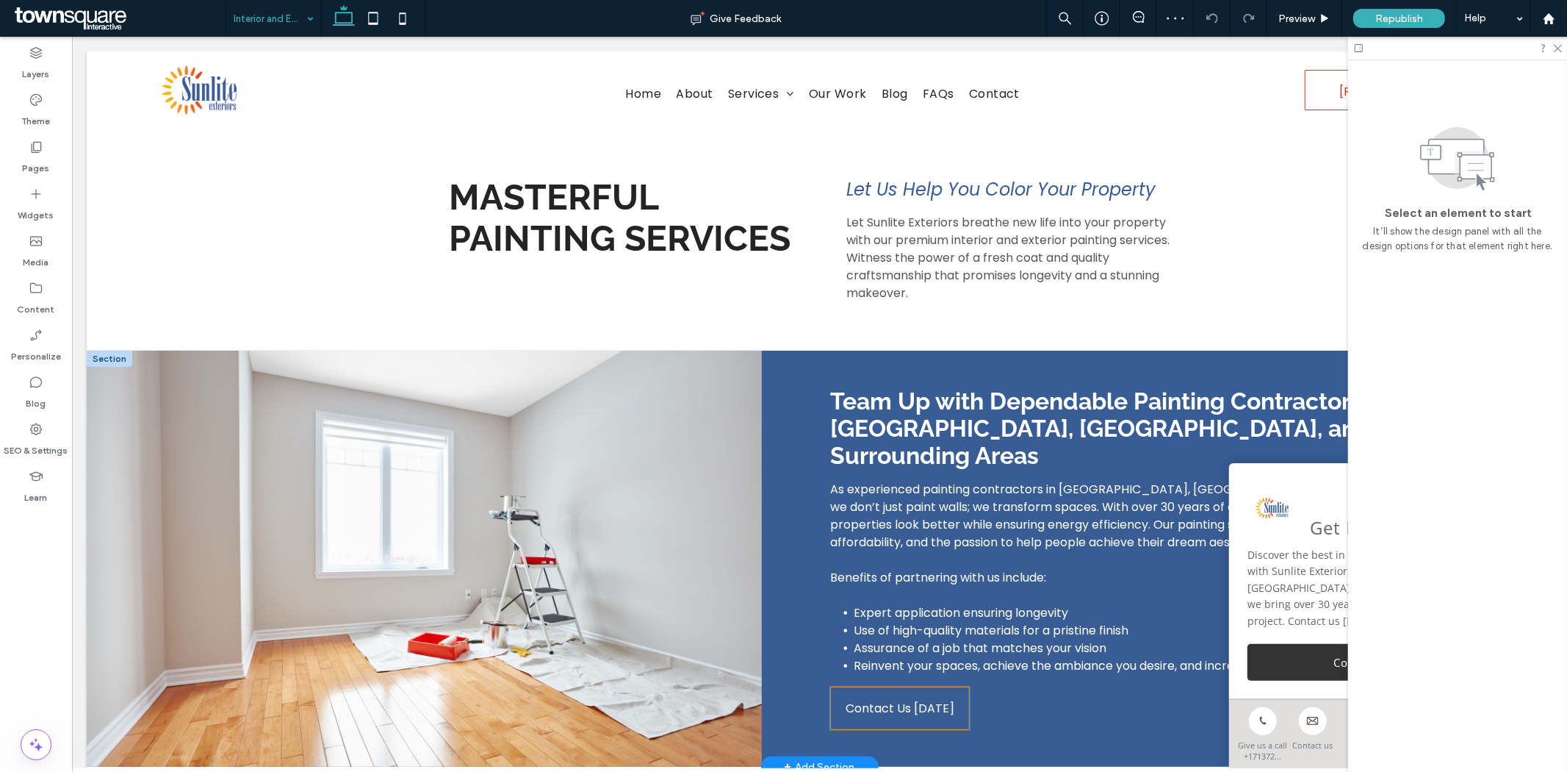
click at [877, 690] on span "Contact Us [DATE]" at bounding box center [899, 707] width 109 height 42
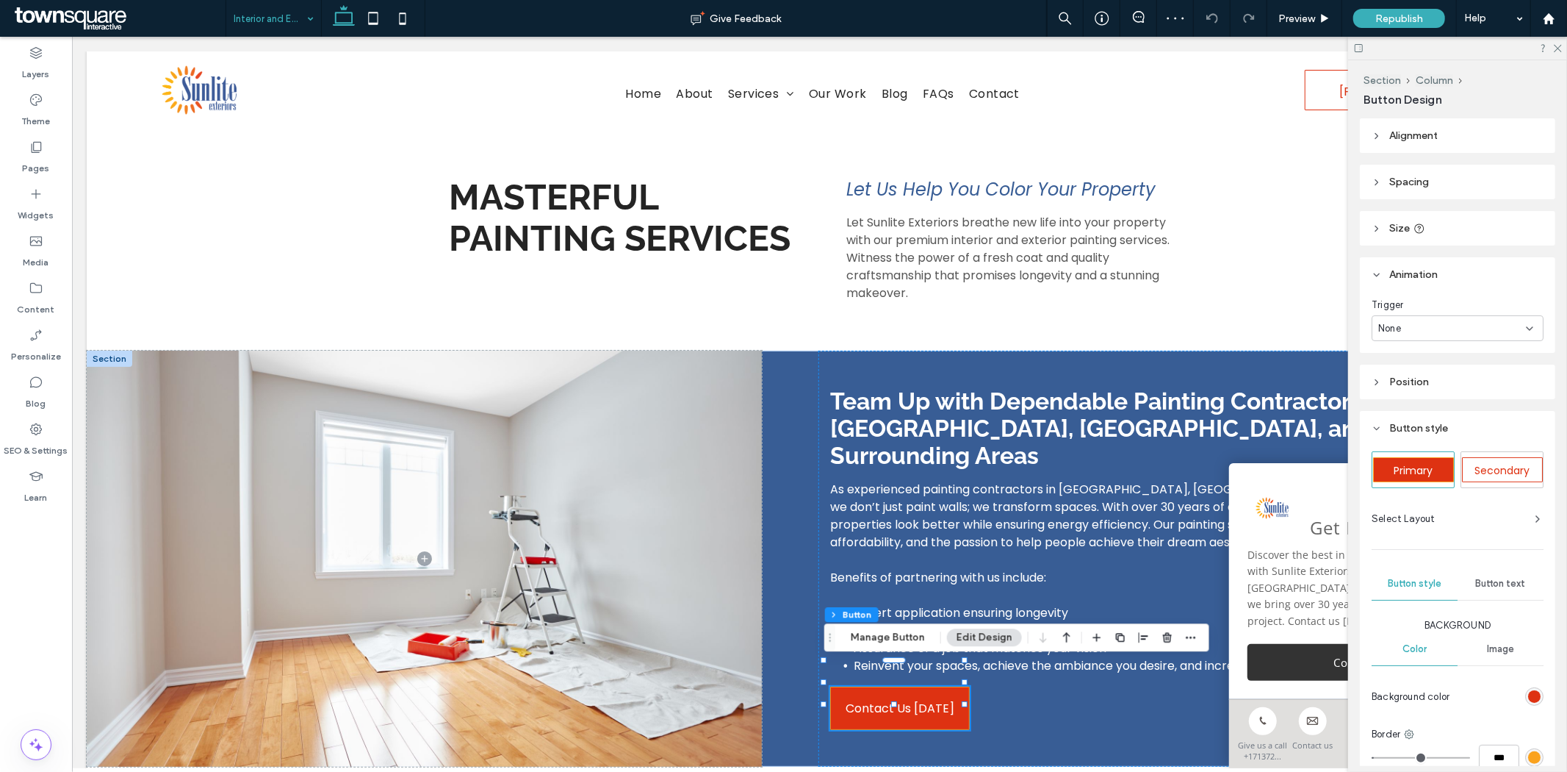
click at [1486, 316] on div "None" at bounding box center [1458, 328] width 172 height 26
click at [1427, 378] on div "Entrance" at bounding box center [1454, 379] width 162 height 26
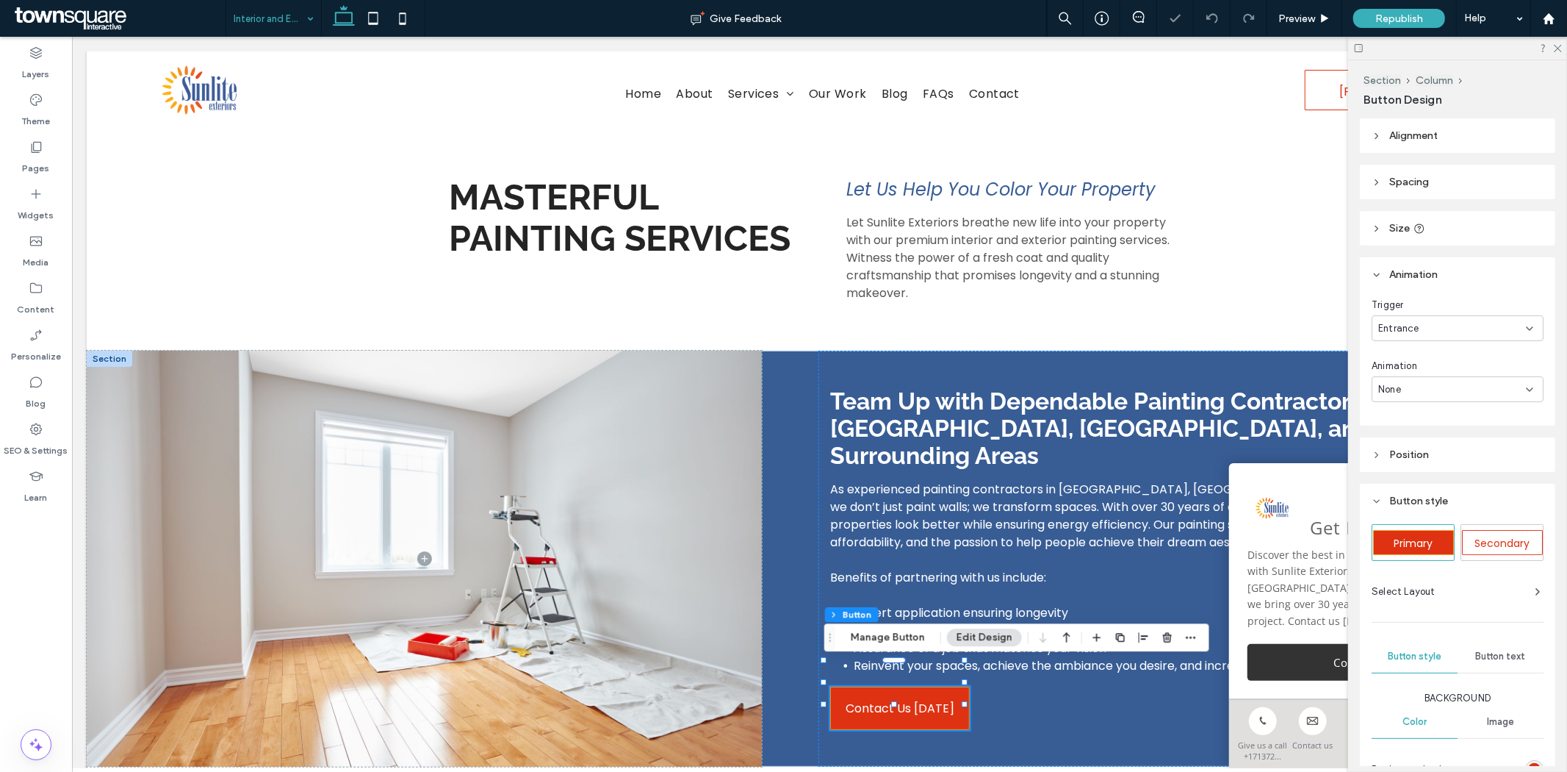
click at [1420, 386] on div "None" at bounding box center [1453, 389] width 148 height 15
click at [1405, 442] on span "Fade In" at bounding box center [1395, 440] width 33 height 15
type input "*"
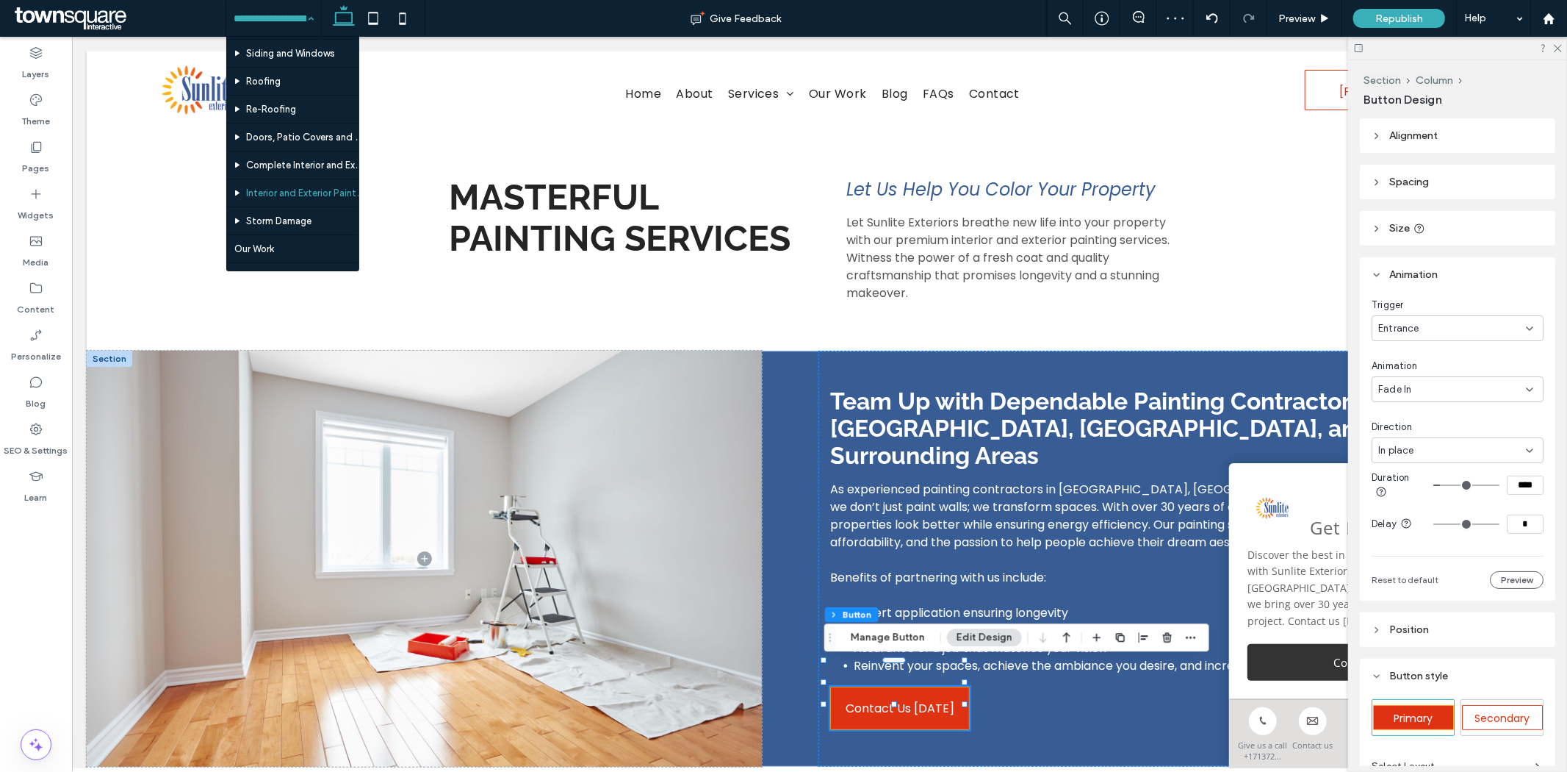
scroll to position [82, 0]
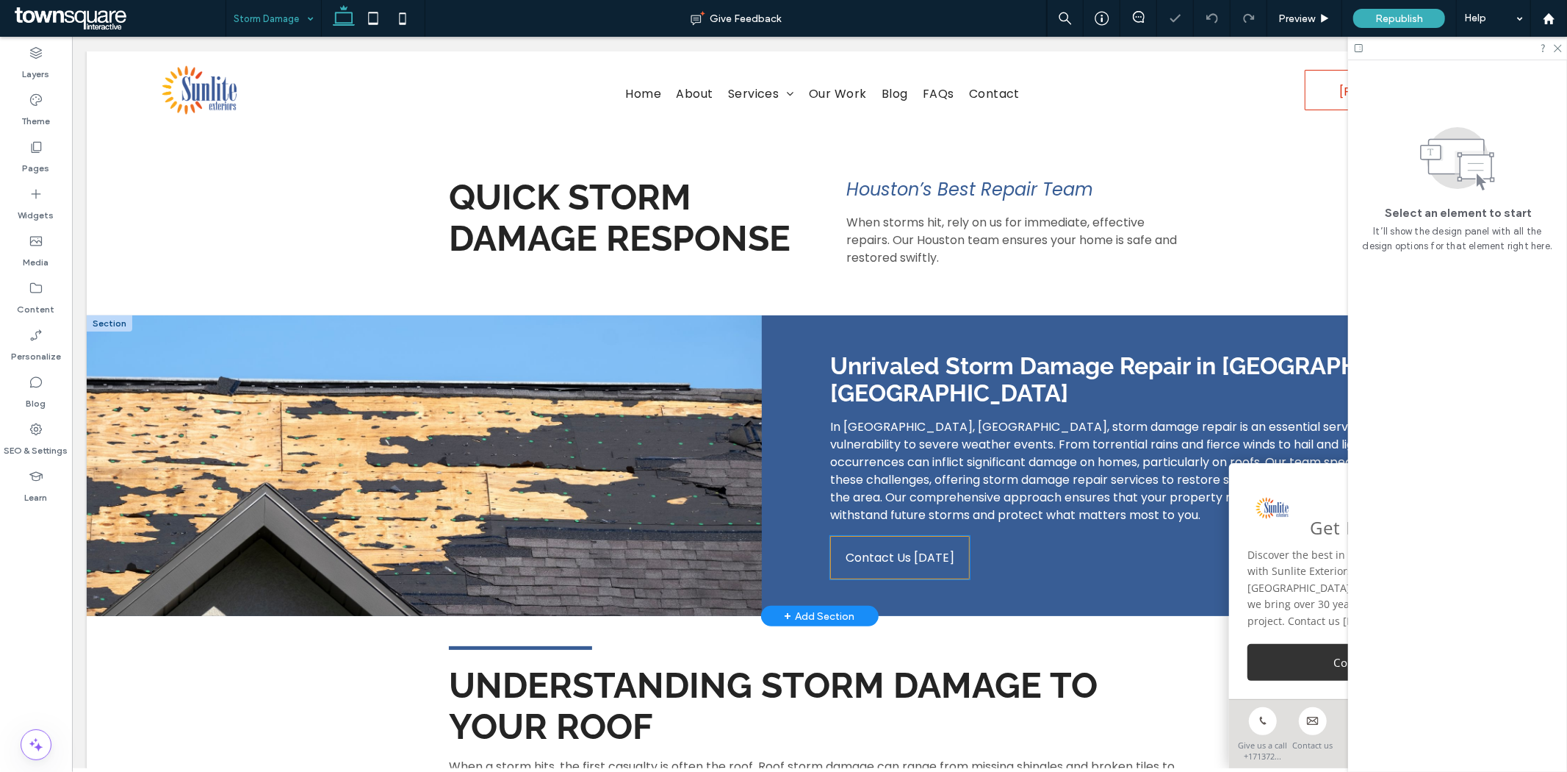
click at [925, 536] on span "Contact Us [DATE]" at bounding box center [899, 557] width 109 height 42
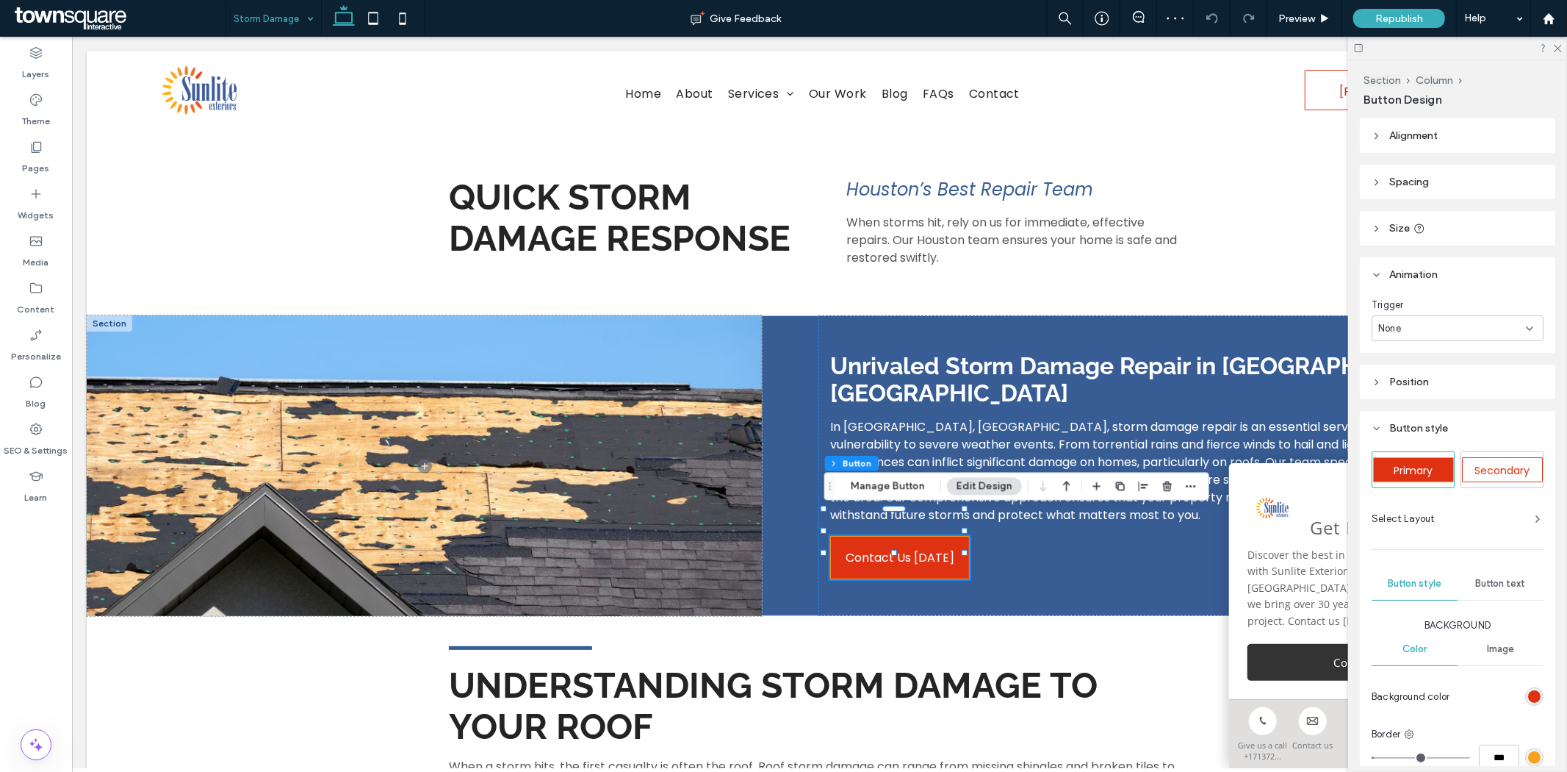
click at [1431, 322] on div "None" at bounding box center [1453, 328] width 148 height 15
click at [1439, 378] on div "Entrance" at bounding box center [1454, 379] width 162 height 26
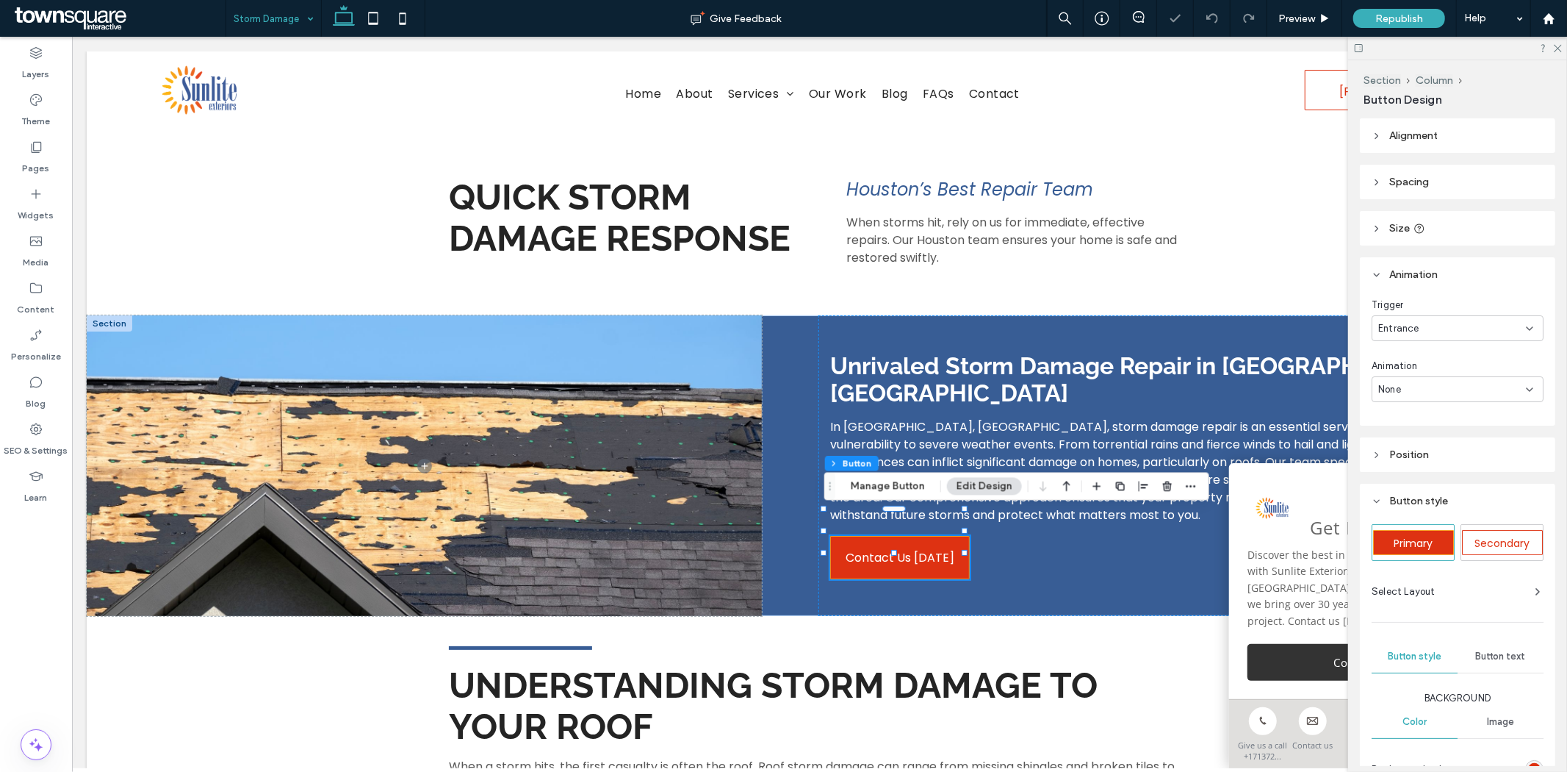
click at [1412, 382] on div "None" at bounding box center [1453, 389] width 148 height 15
click at [1404, 439] on span "Fade In" at bounding box center [1395, 440] width 33 height 15
type input "*"
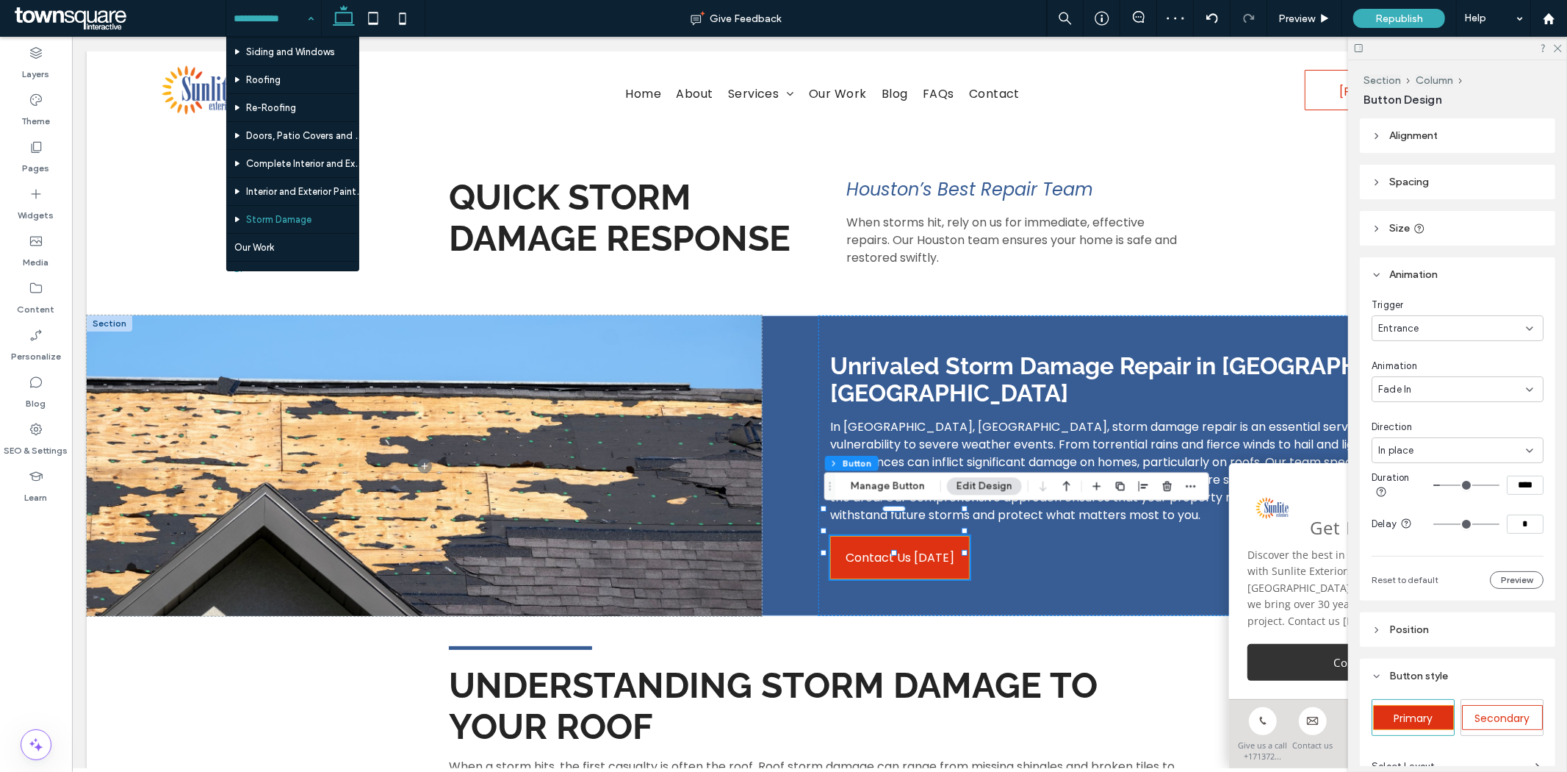
scroll to position [133, 0]
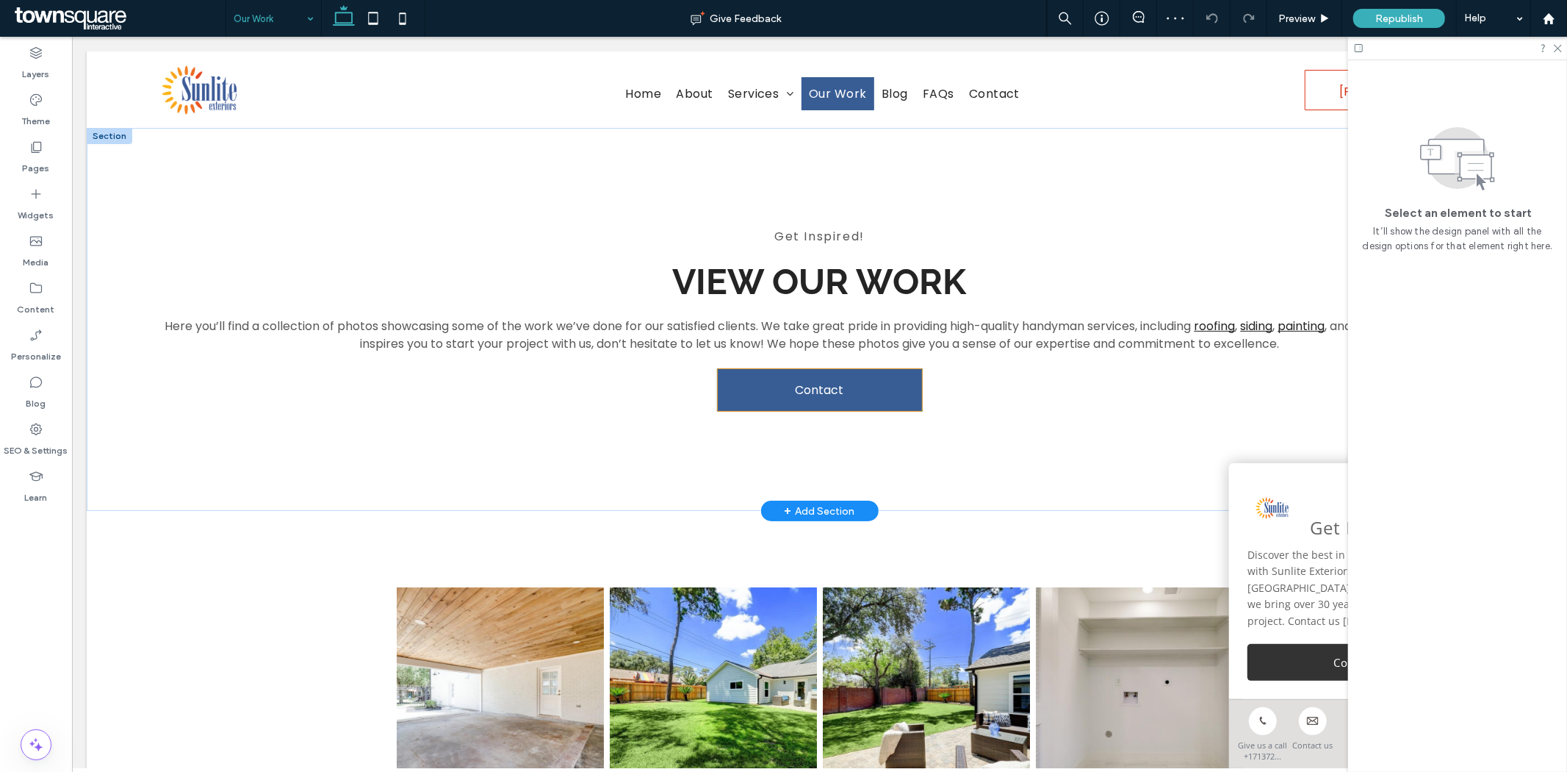
click at [824, 387] on span "Contact" at bounding box center [819, 389] width 48 height 18
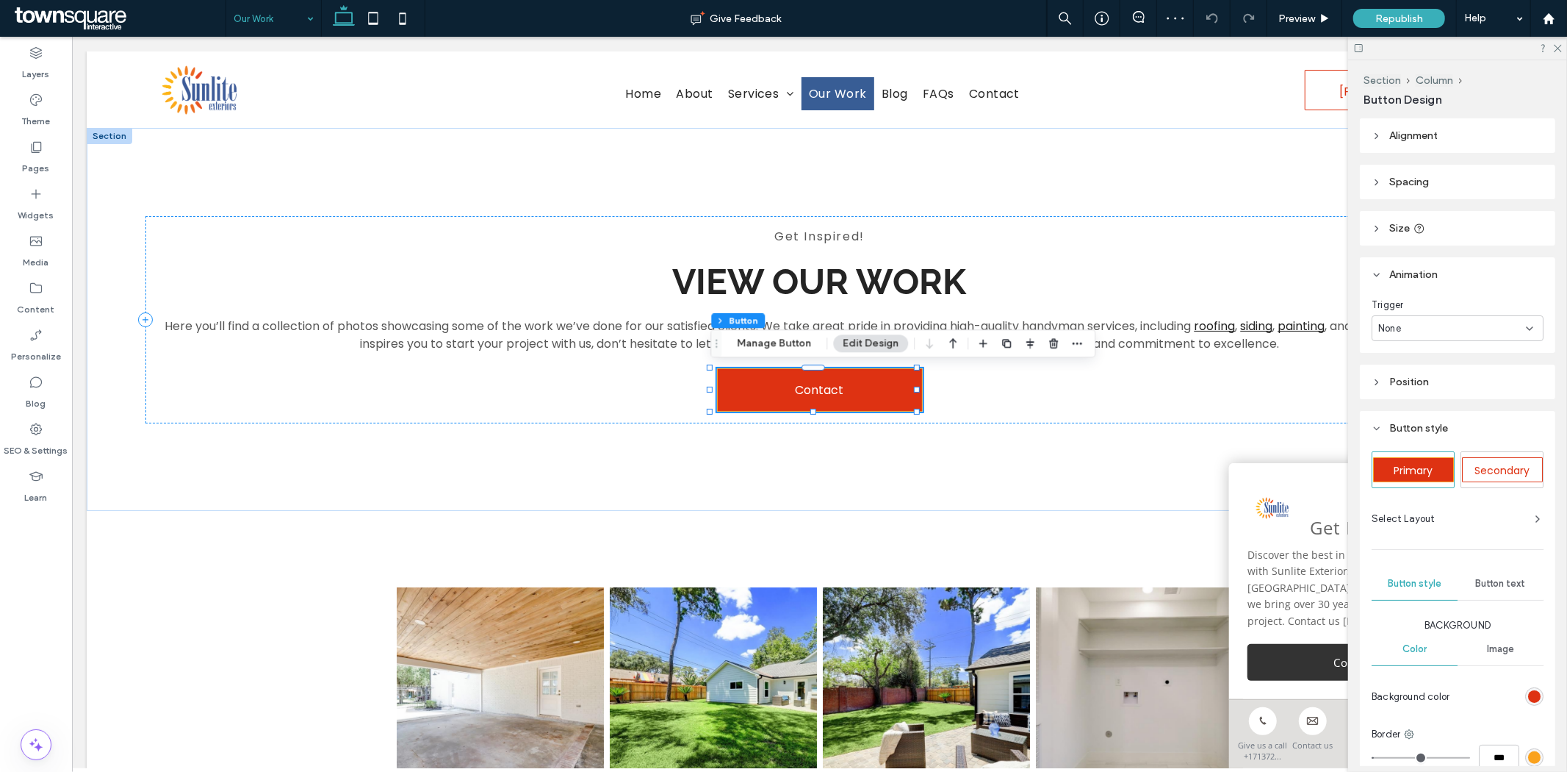
click at [1458, 328] on div "None" at bounding box center [1453, 328] width 148 height 15
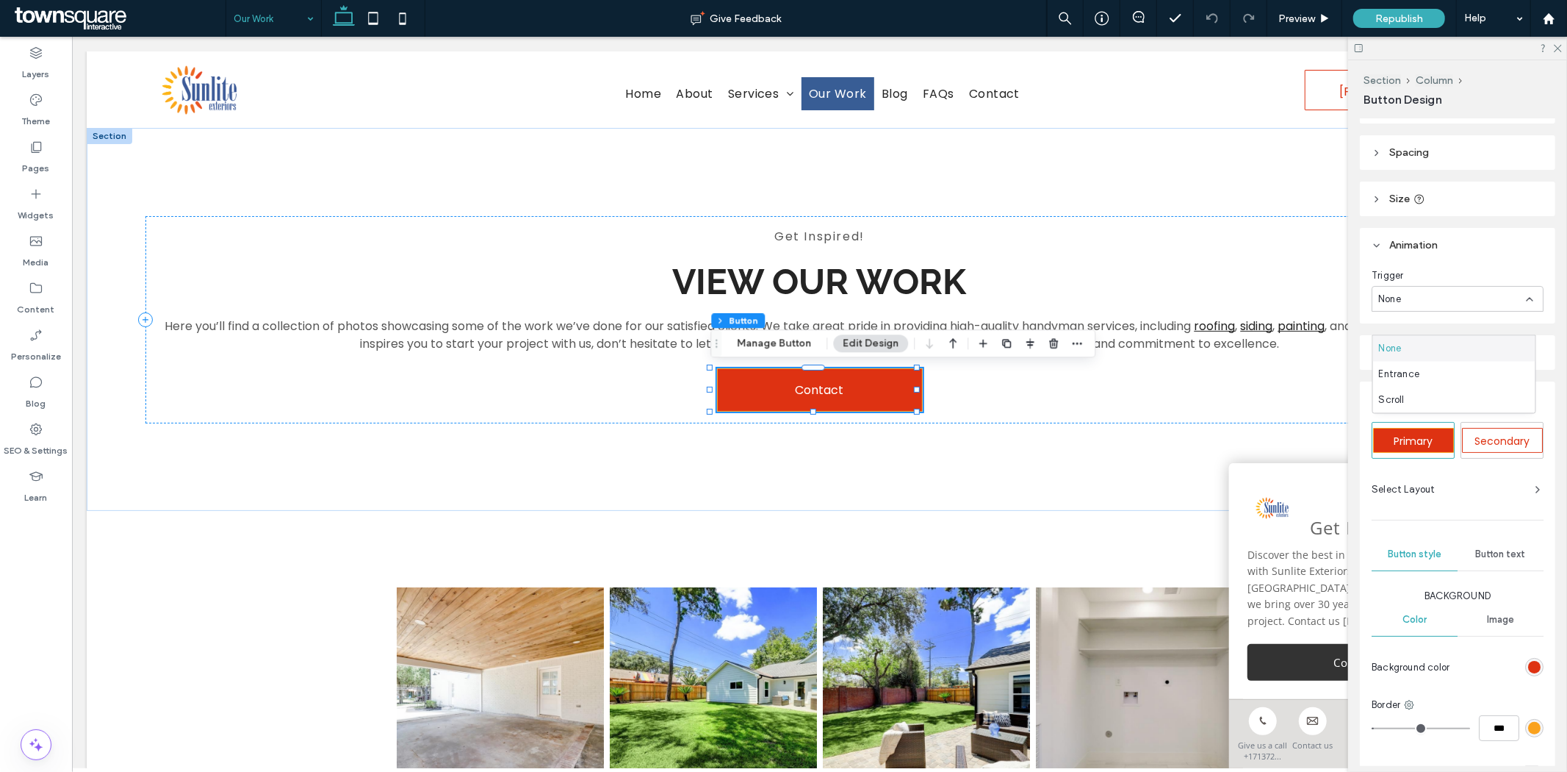
scroll to position [82, 0]
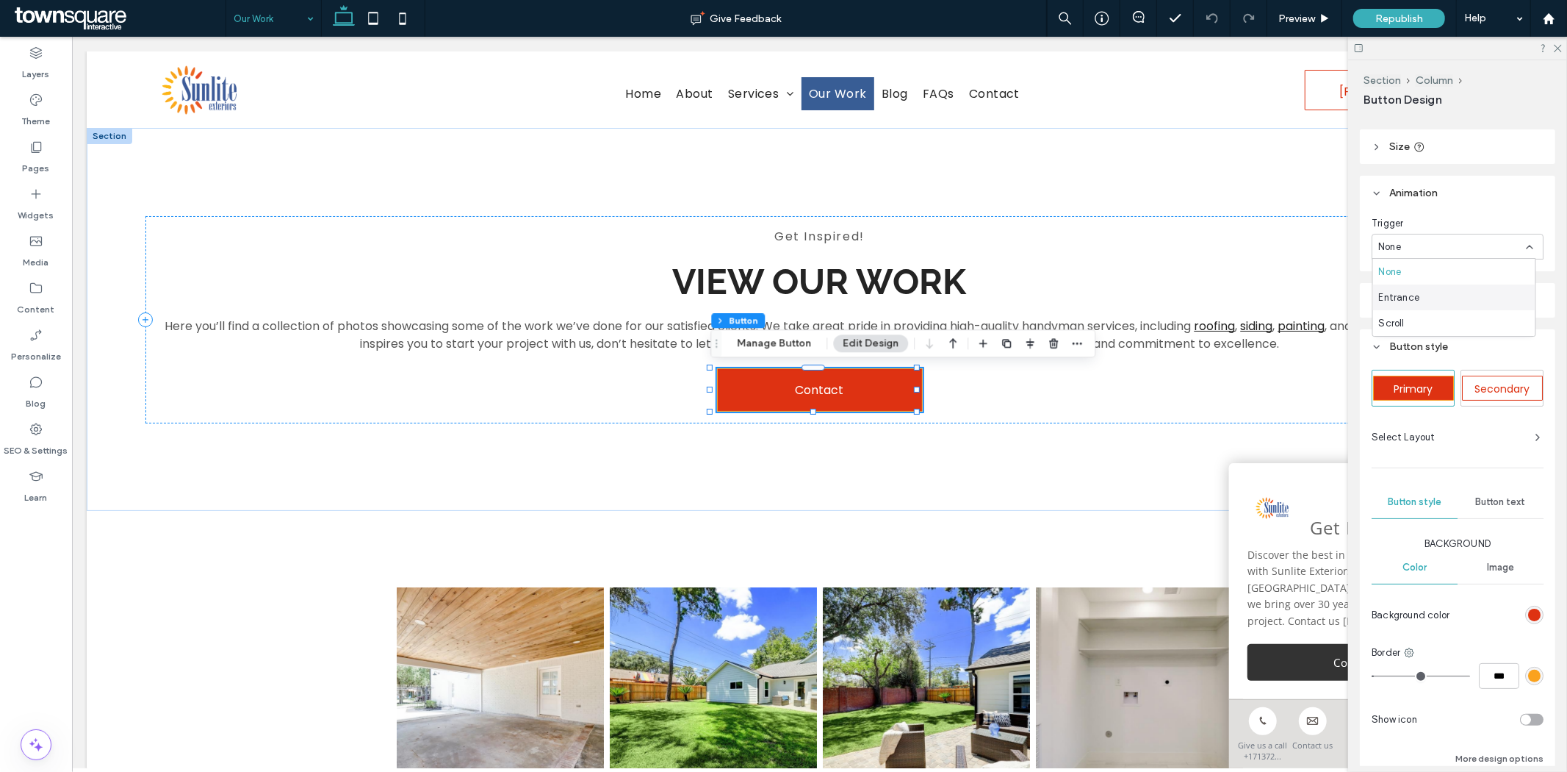
click at [1417, 290] on span "Entrance" at bounding box center [1399, 297] width 41 height 15
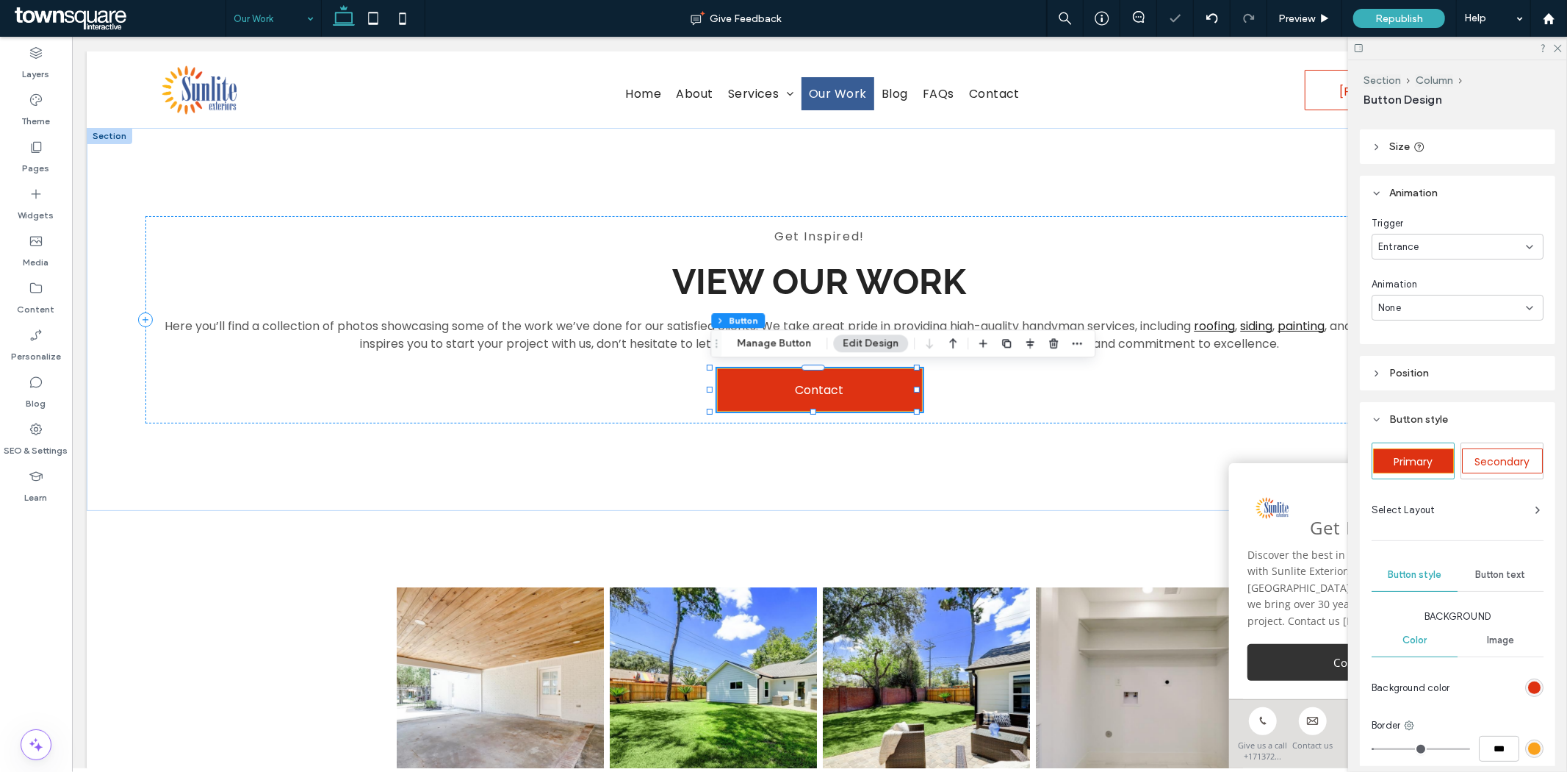
click at [1427, 314] on div "None" at bounding box center [1453, 308] width 148 height 15
click at [1405, 355] on span "Fade In" at bounding box center [1395, 358] width 33 height 15
type input "*"
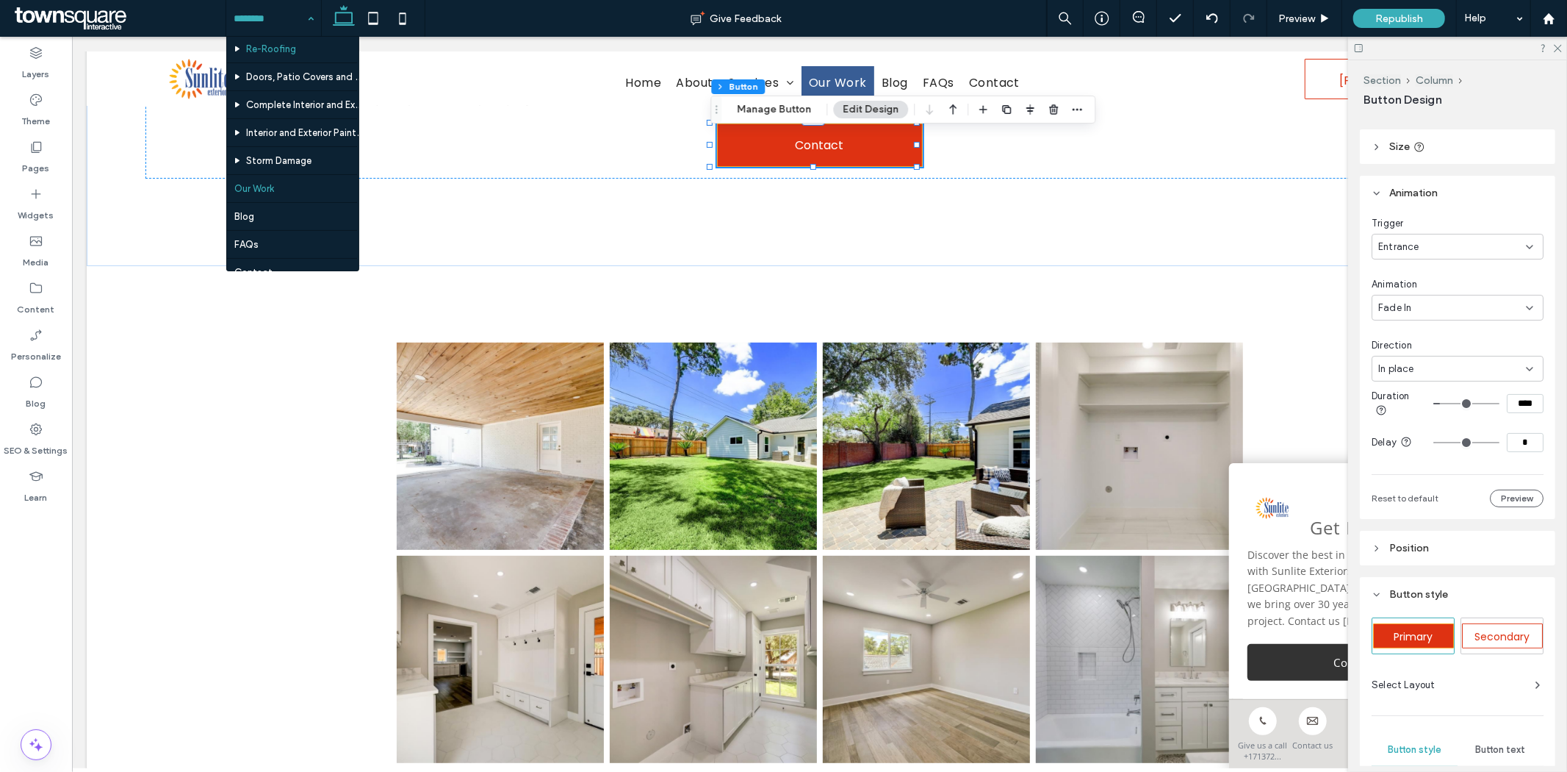
scroll to position [133, 0]
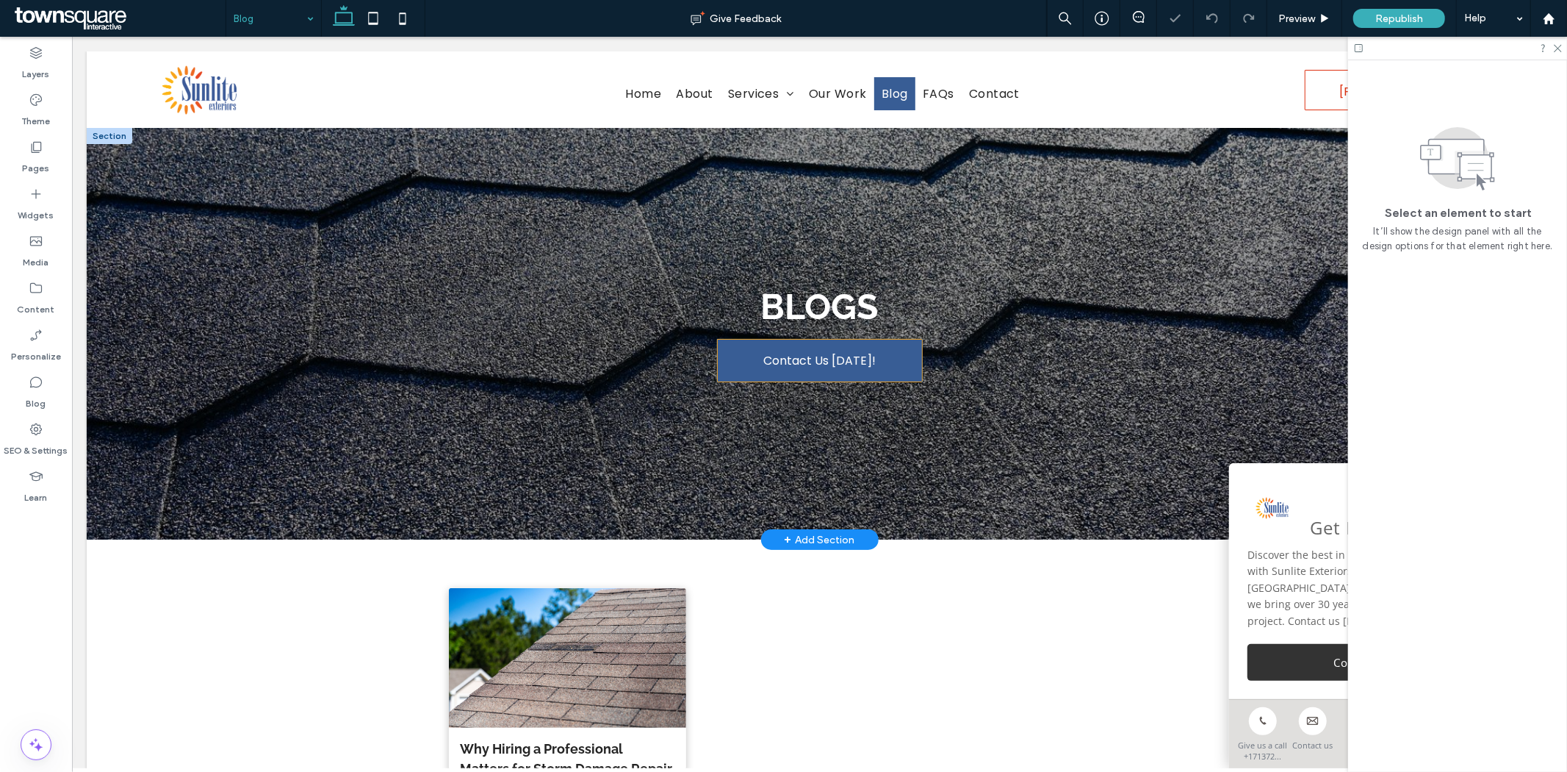
click at [791, 355] on span "Contact Us [DATE]!" at bounding box center [819, 360] width 112 height 18
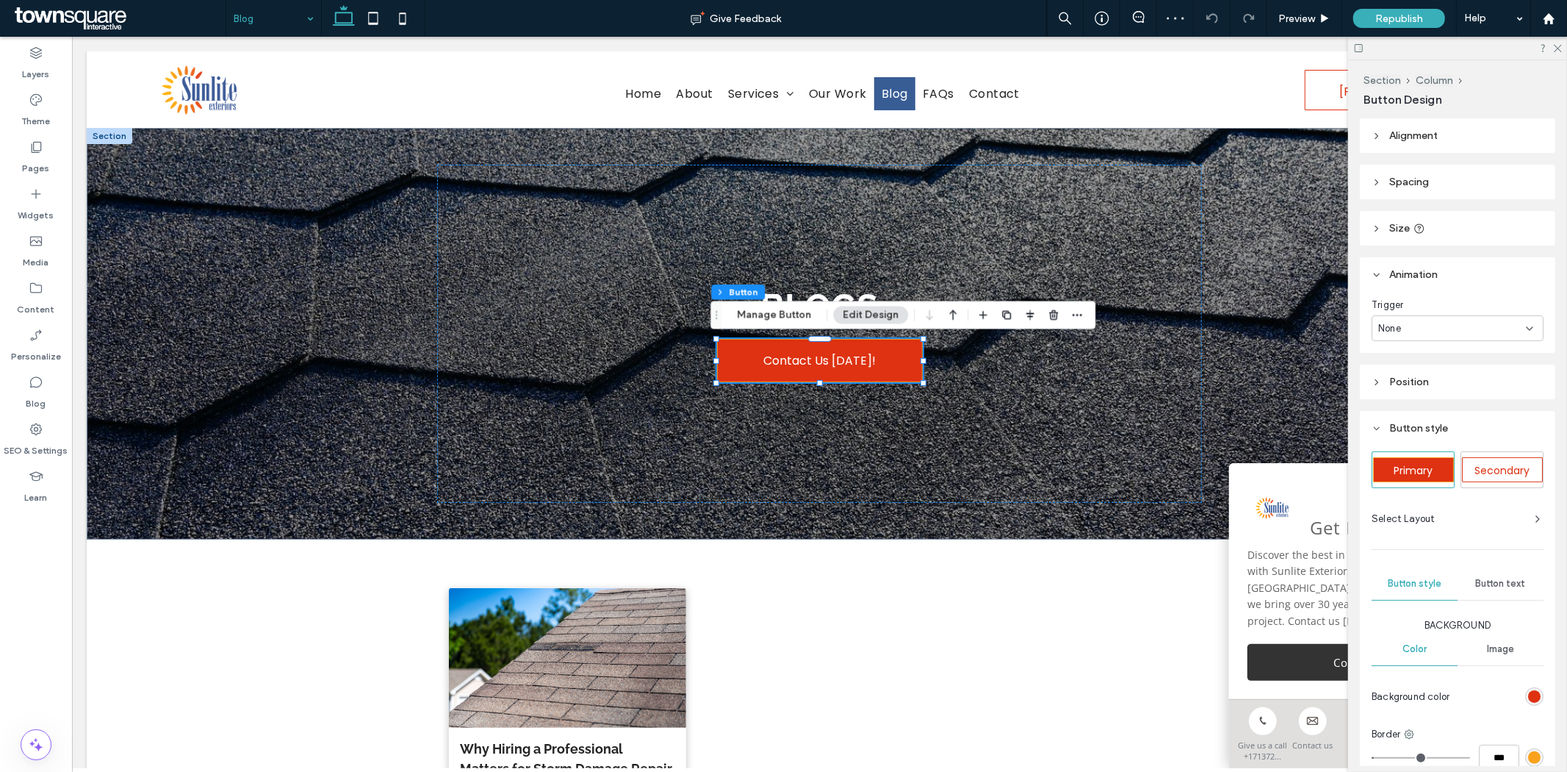
click at [1438, 318] on div "None" at bounding box center [1458, 328] width 172 height 26
click at [1419, 377] on span "Entrance" at bounding box center [1399, 379] width 41 height 15
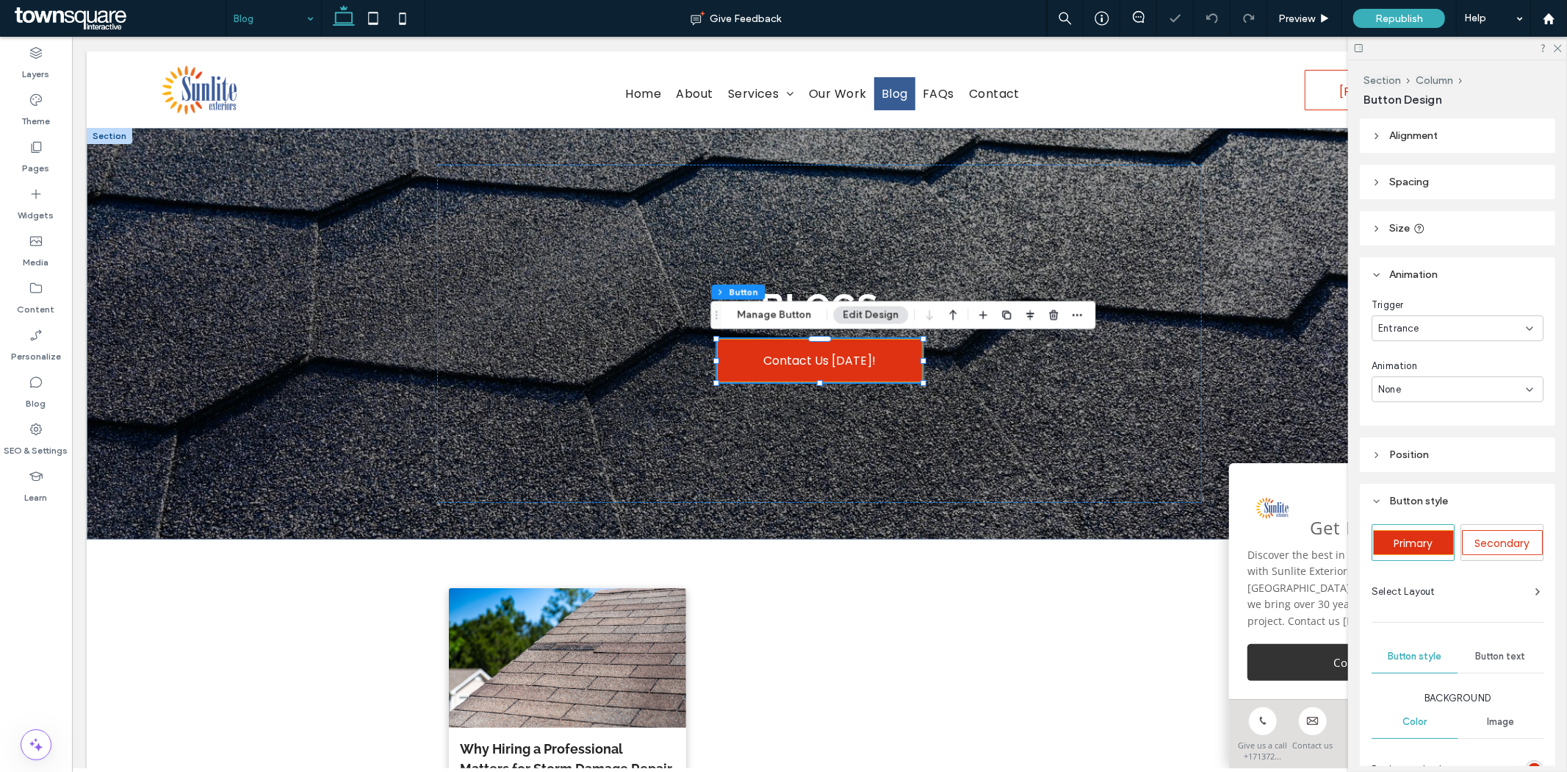
click at [1420, 382] on div "None" at bounding box center [1453, 389] width 148 height 15
click at [1402, 438] on span "Fade In" at bounding box center [1395, 440] width 33 height 15
type input "*"
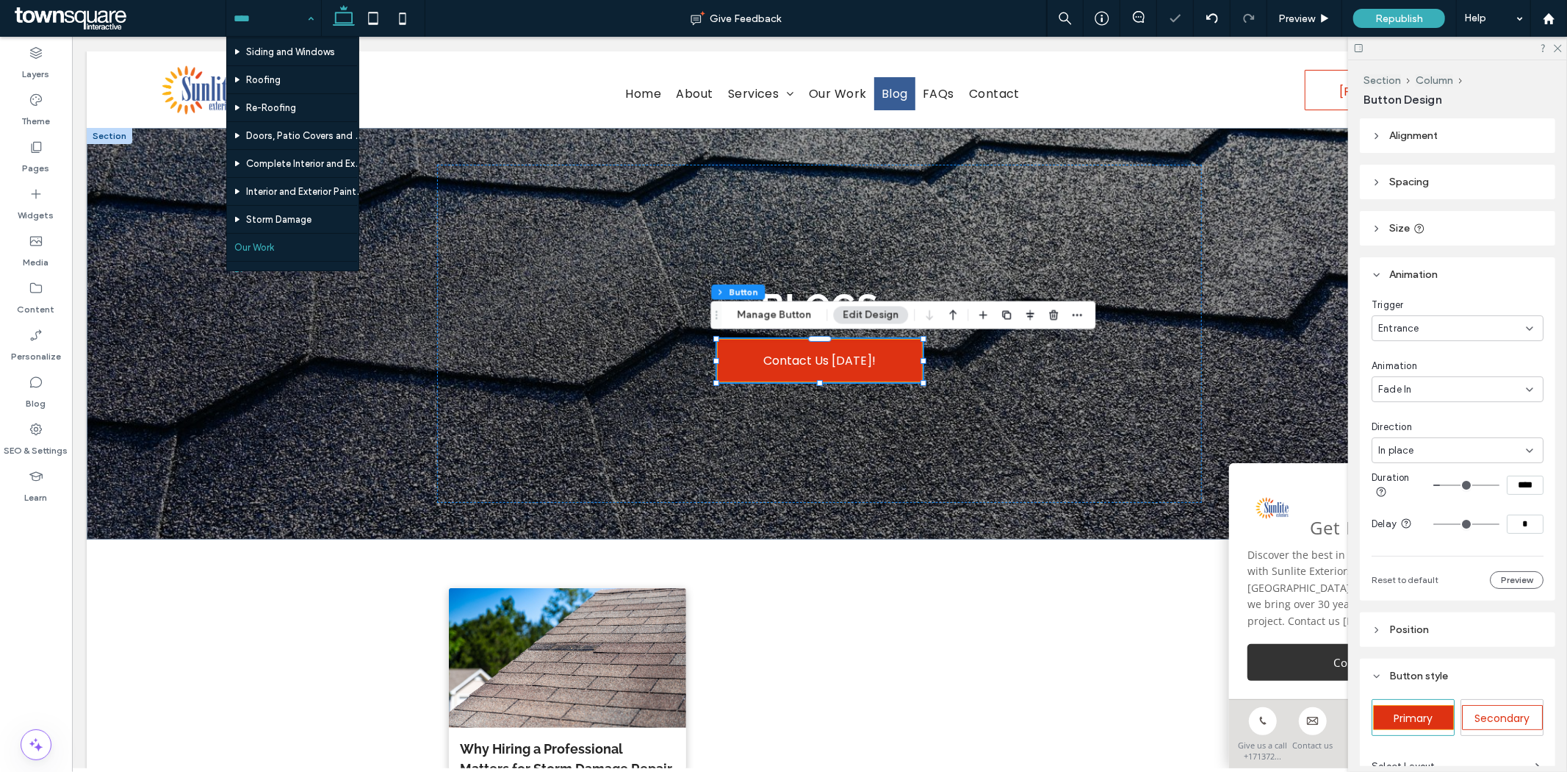
scroll to position [133, 0]
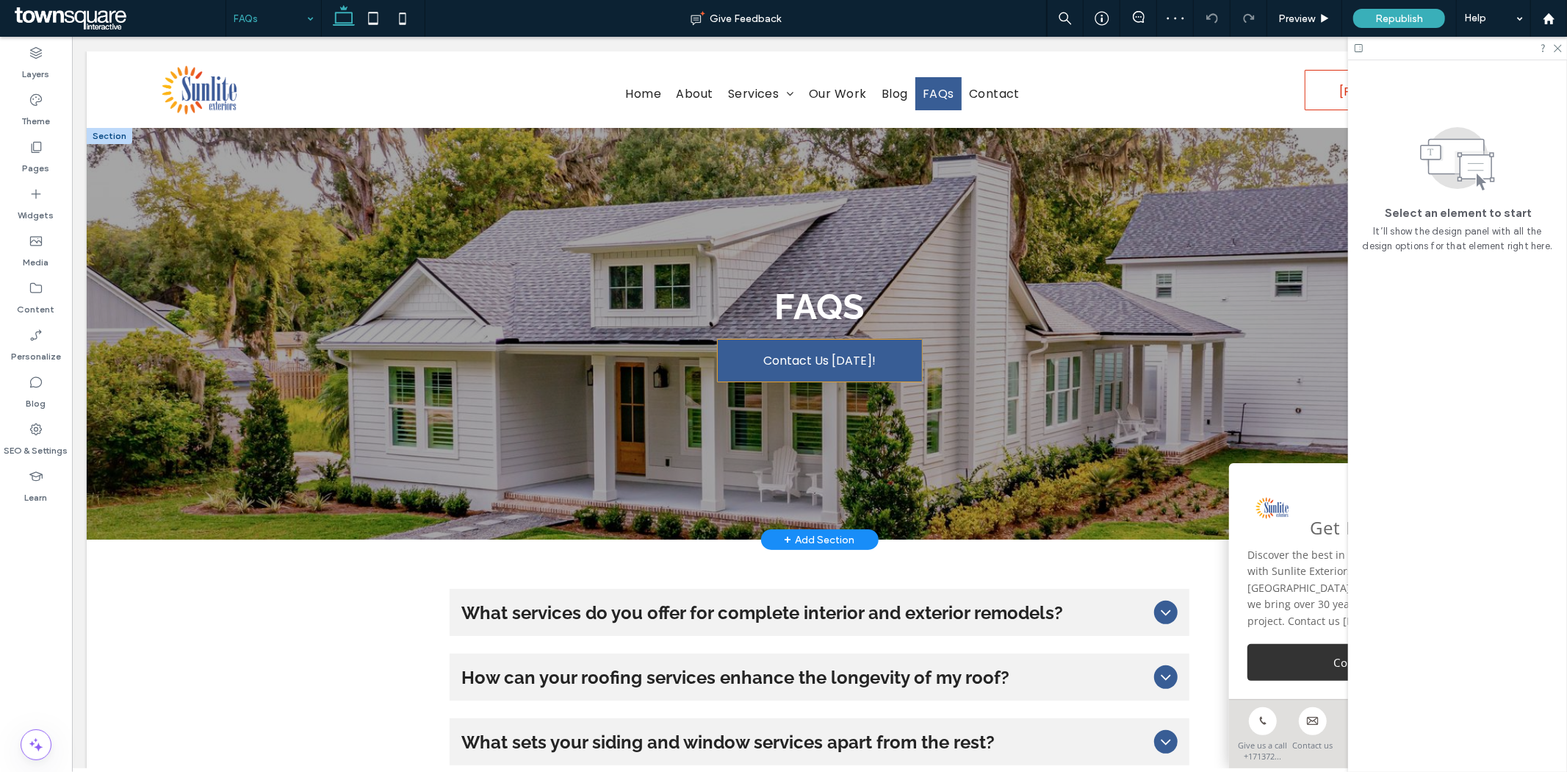
click at [833, 353] on span "Contact Us [DATE]!" at bounding box center [819, 360] width 112 height 18
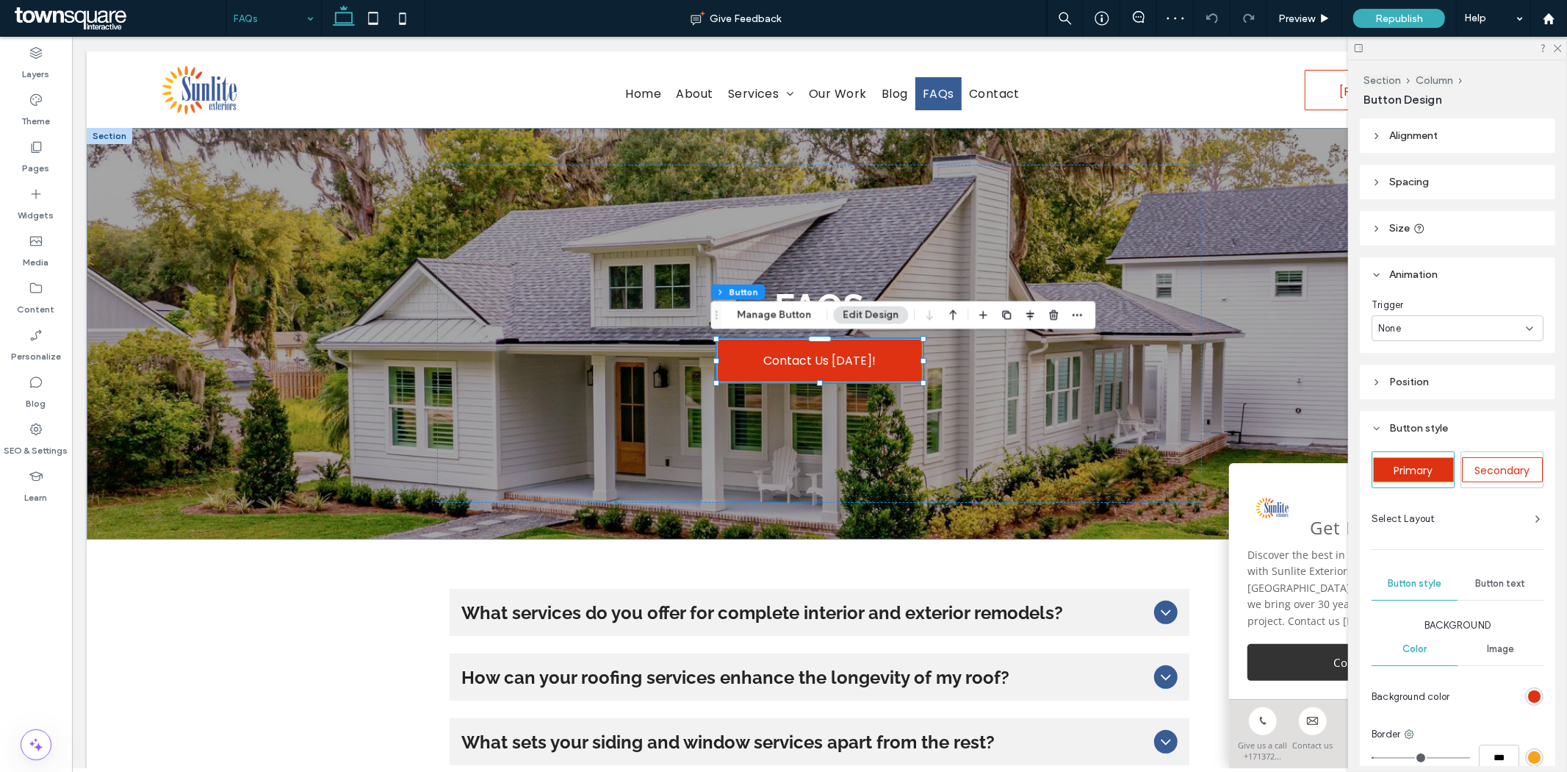
click at [1434, 316] on div "None" at bounding box center [1458, 328] width 172 height 26
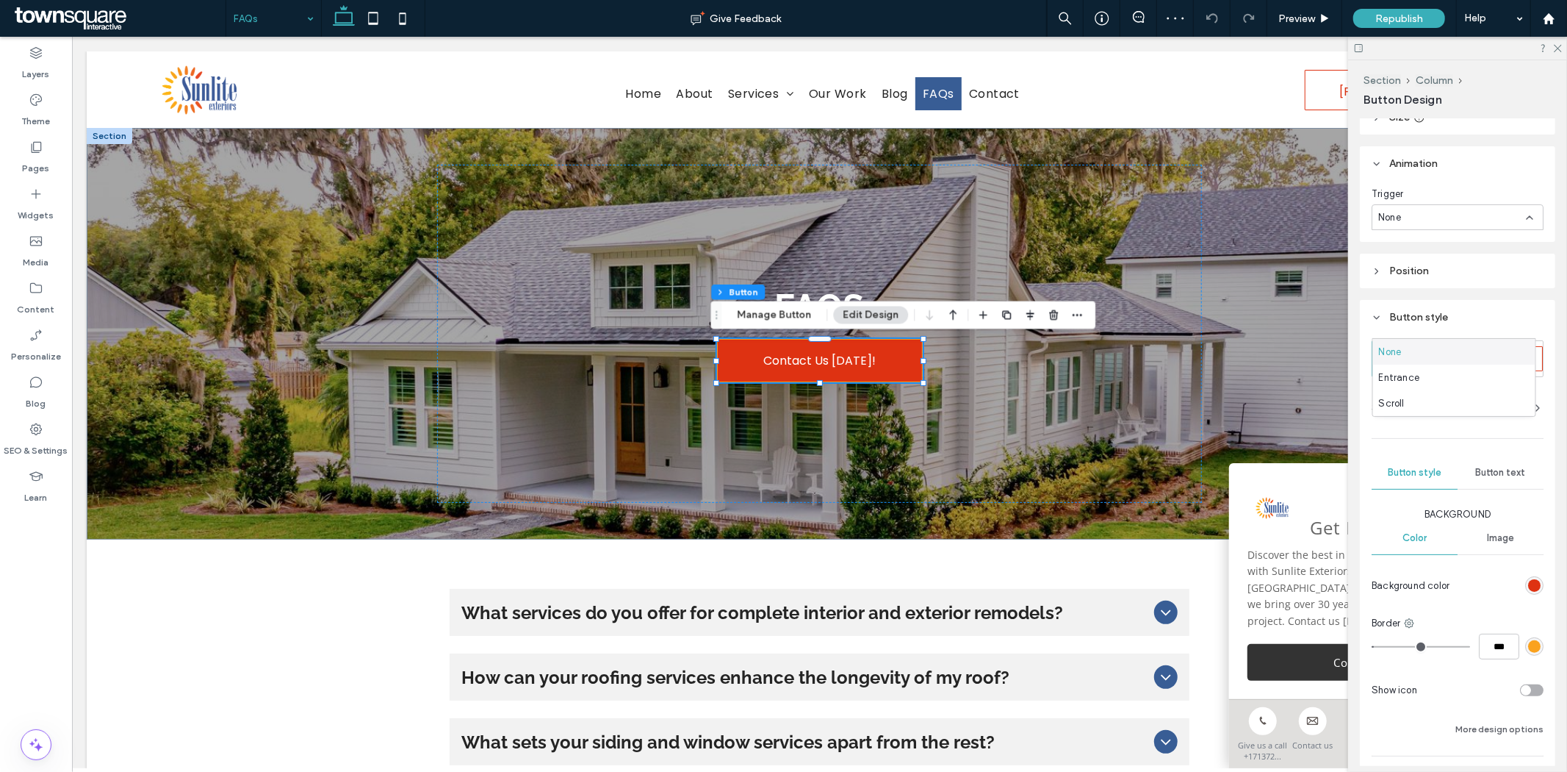
scroll to position [206, 0]
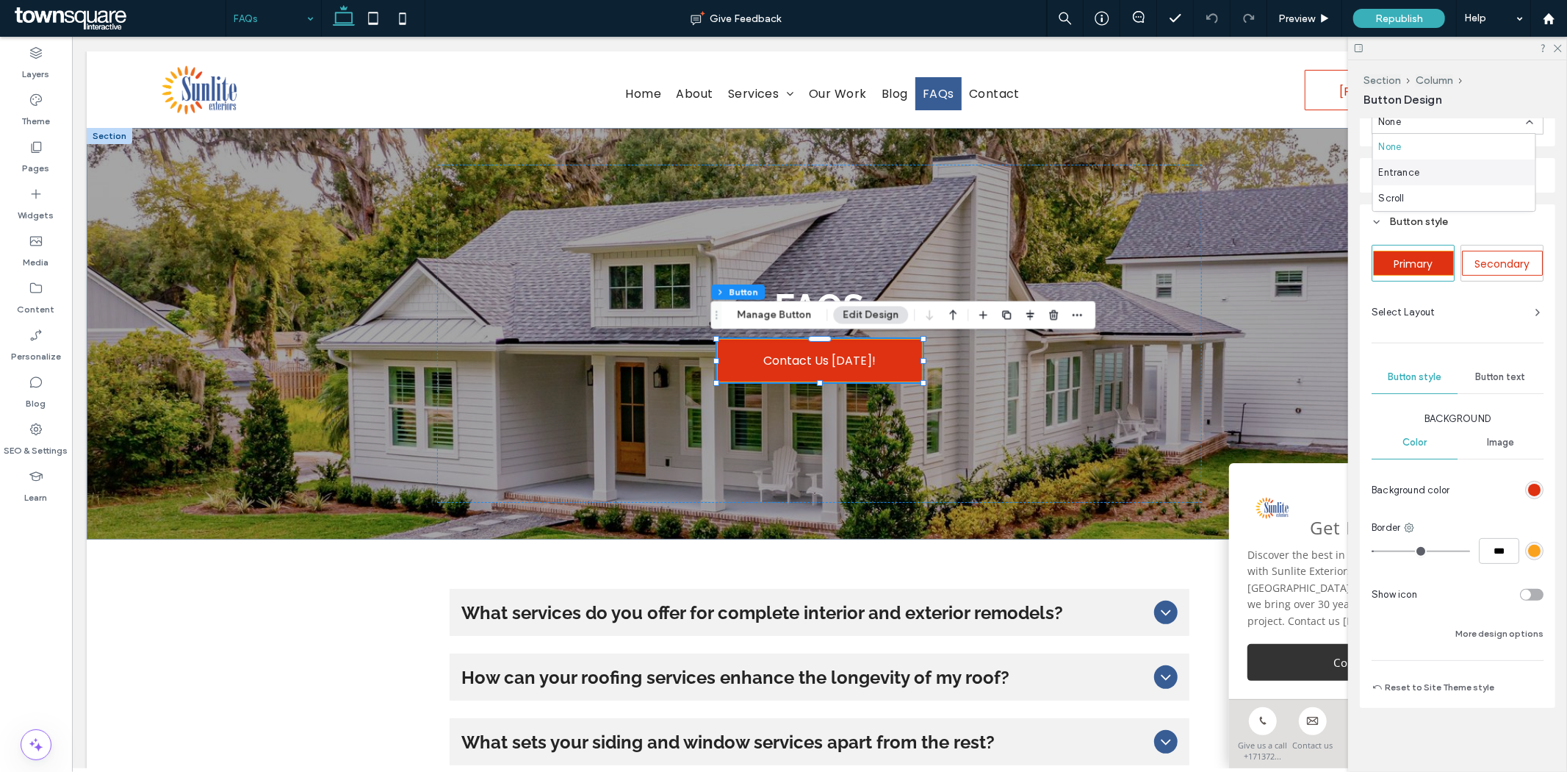
click at [1407, 169] on span "Entrance" at bounding box center [1399, 172] width 41 height 15
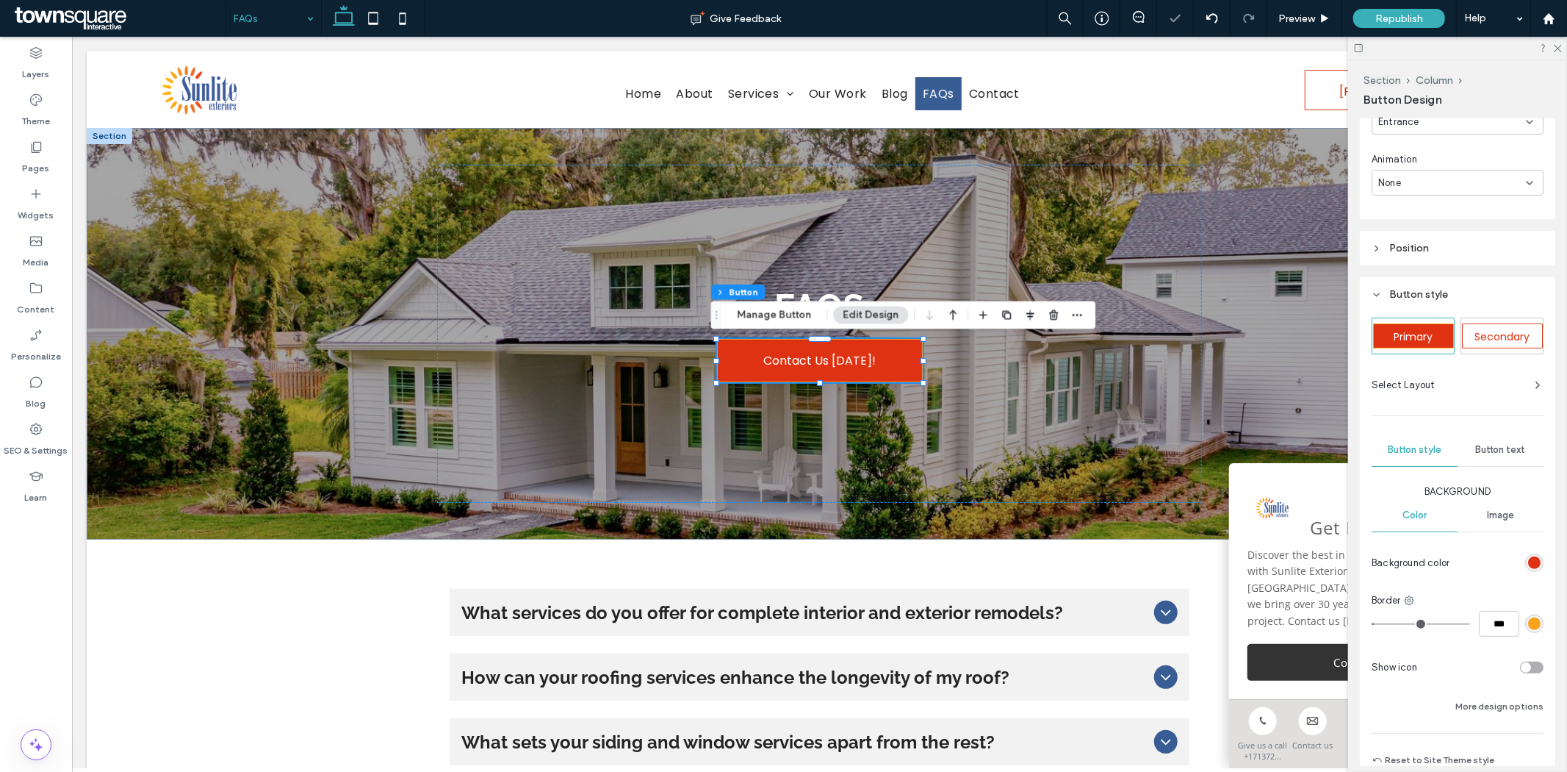
click at [1420, 176] on div "None" at bounding box center [1453, 183] width 148 height 15
click at [1422, 223] on div "Fade In" at bounding box center [1454, 233] width 162 height 26
type input "*"
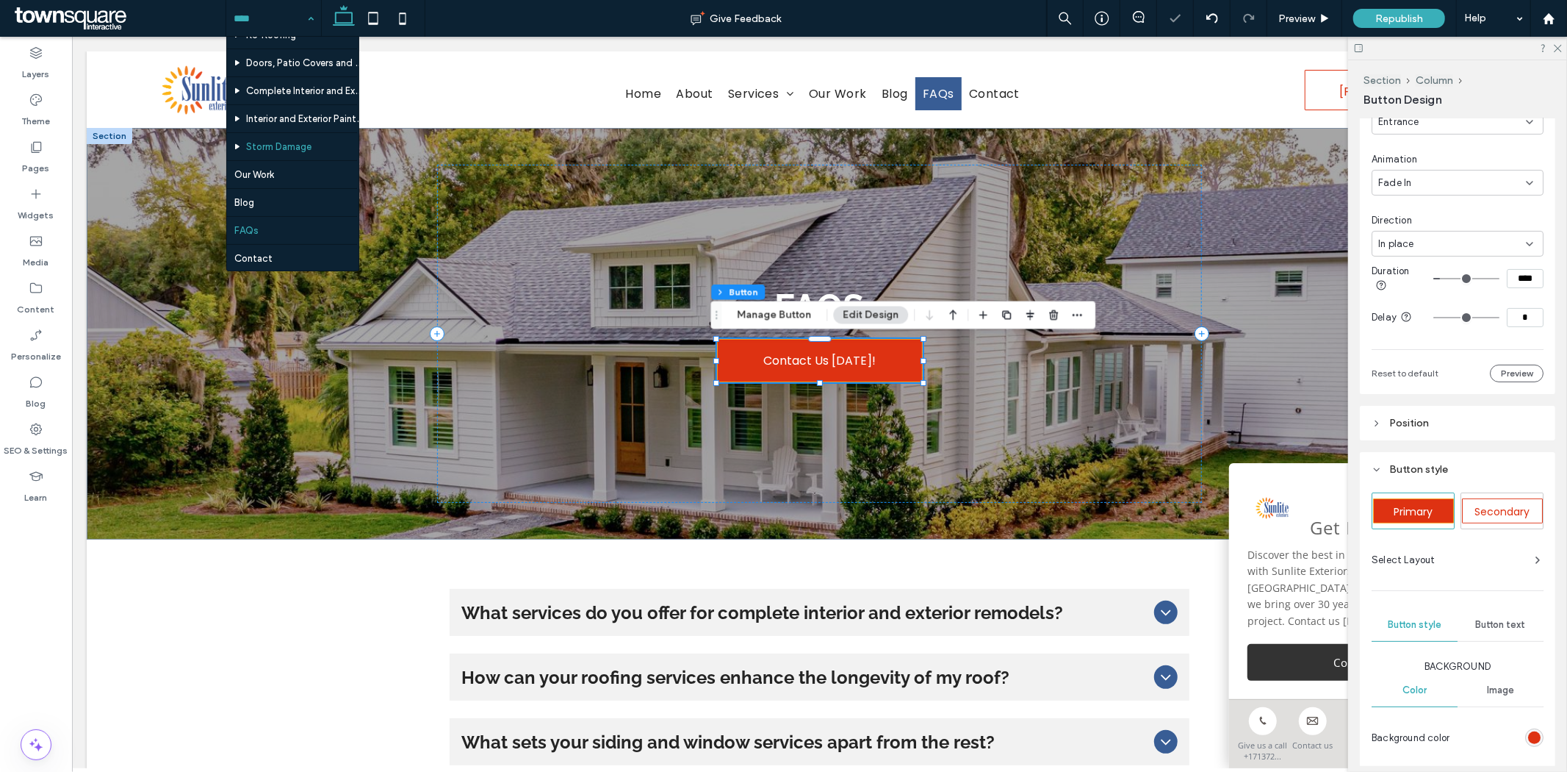
scroll to position [133, 0]
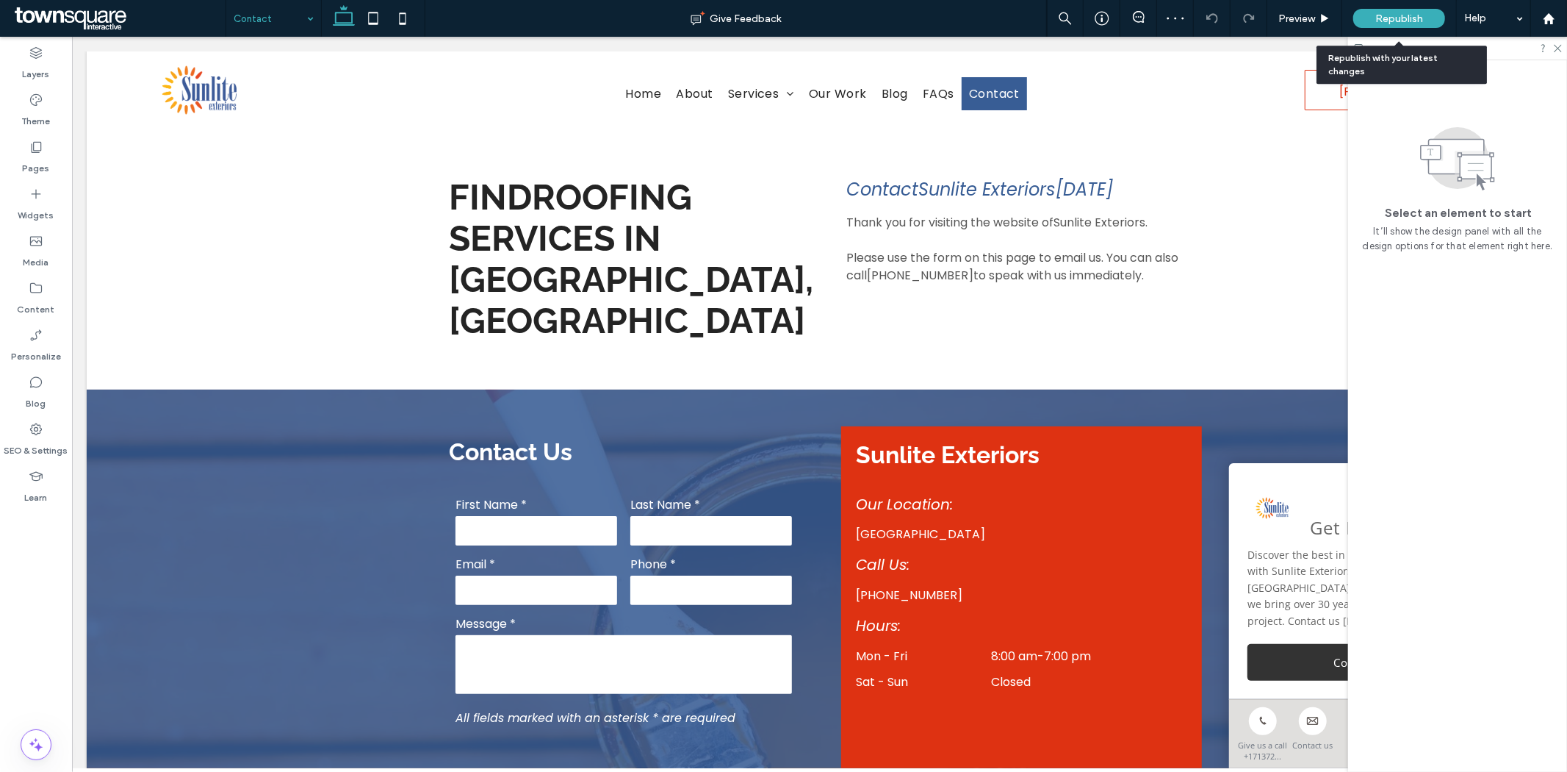
click at [1376, 21] on span "Republish" at bounding box center [1400, 18] width 48 height 12
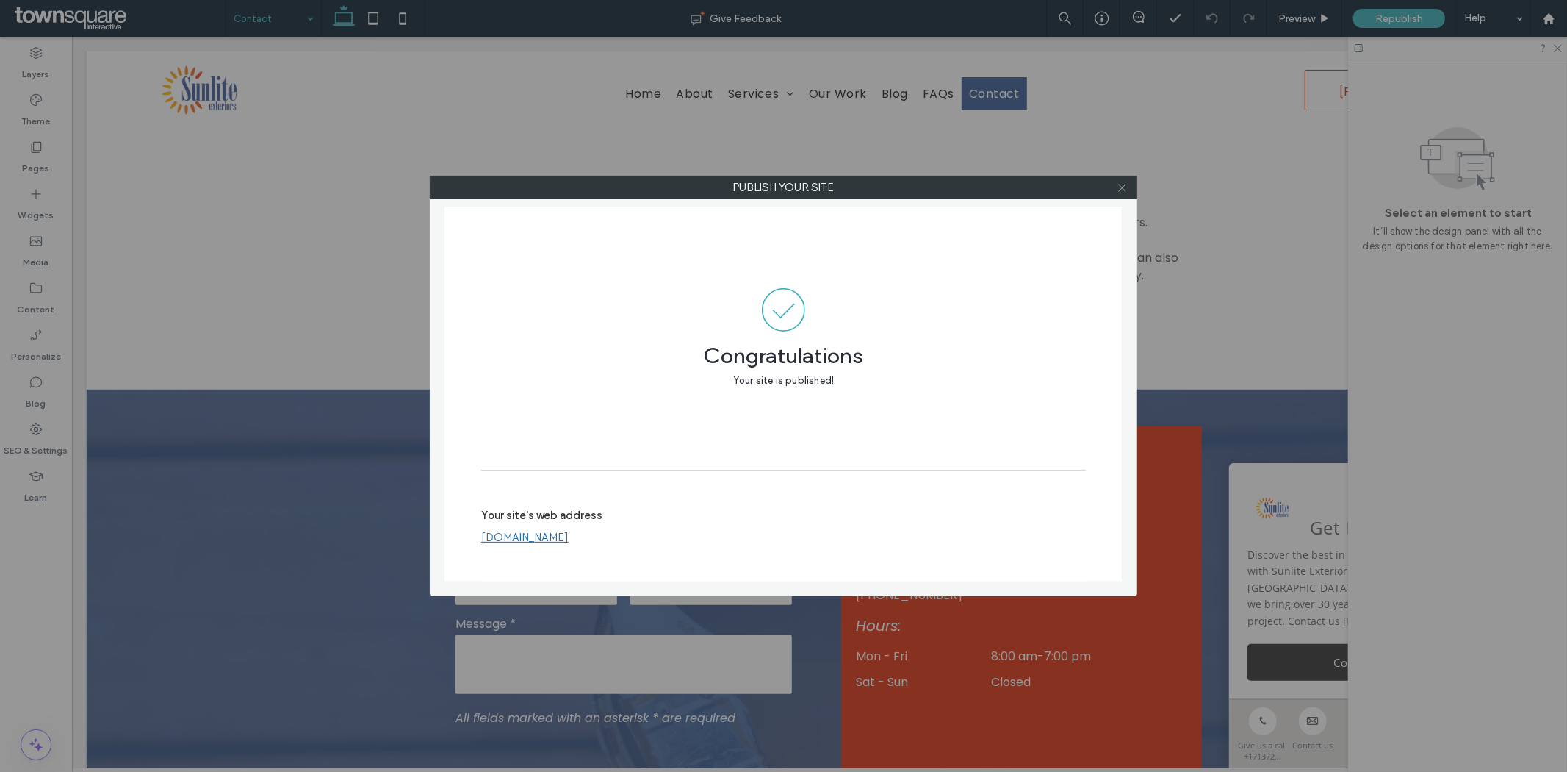
click at [1123, 188] on use at bounding box center [1121, 187] width 7 height 7
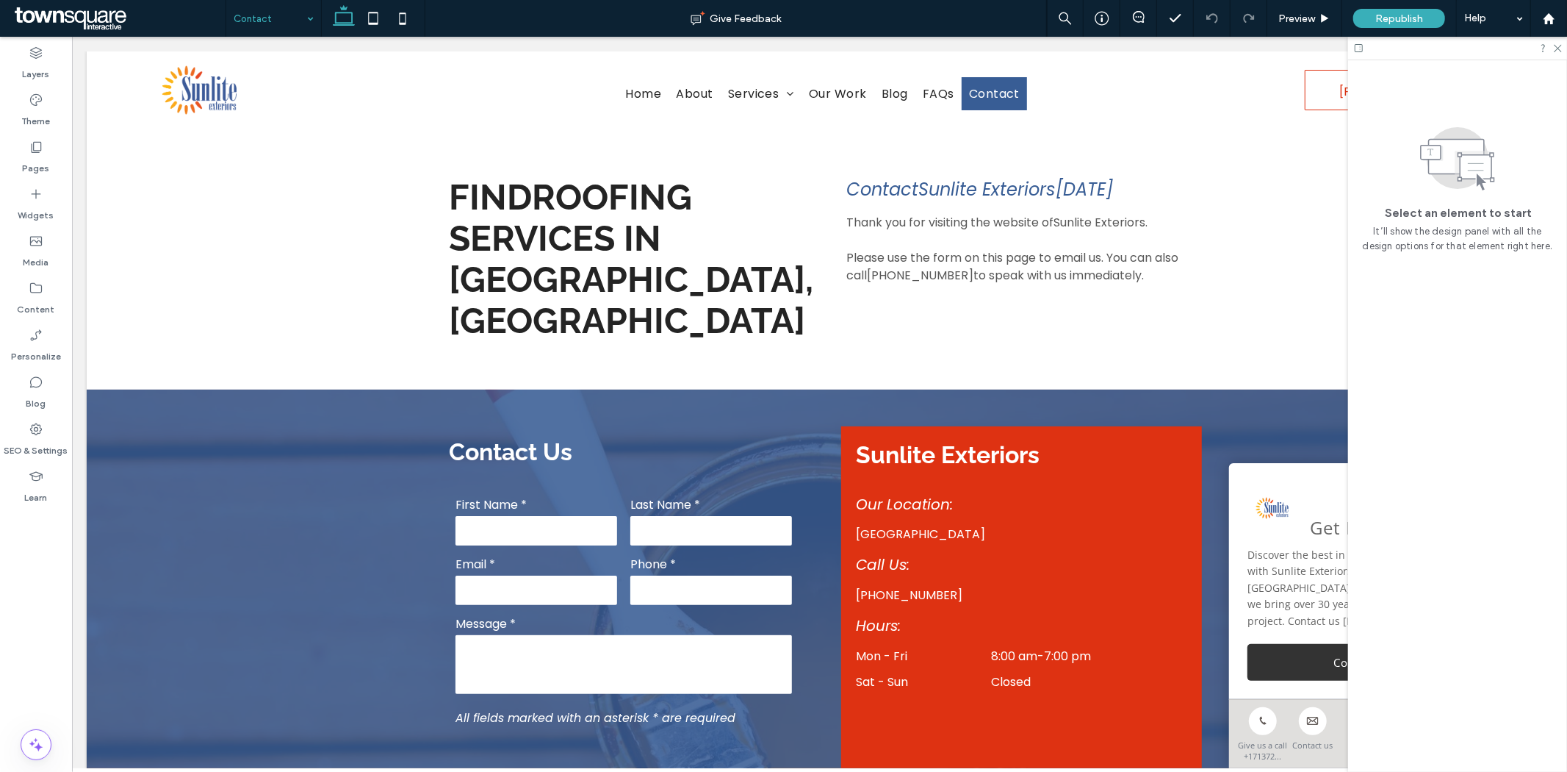
click at [59, 12] on span at bounding box center [118, 18] width 215 height 29
